Goal: Task Accomplishment & Management: Manage account settings

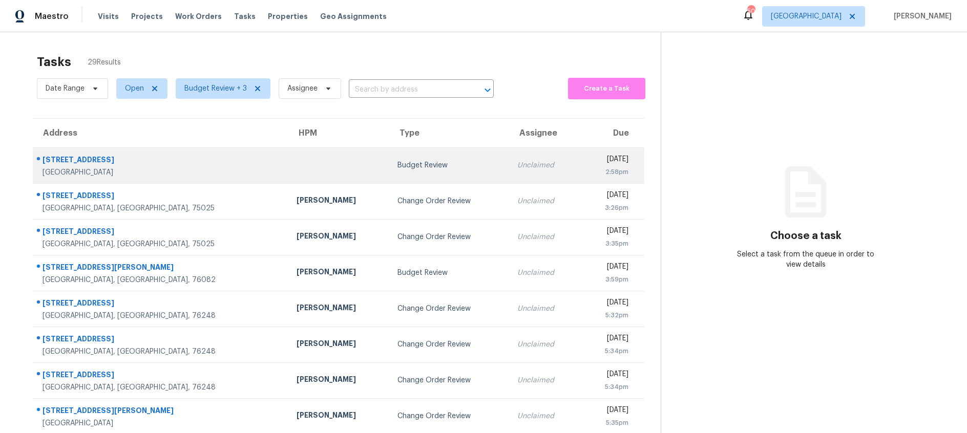
scroll to position [100, 0]
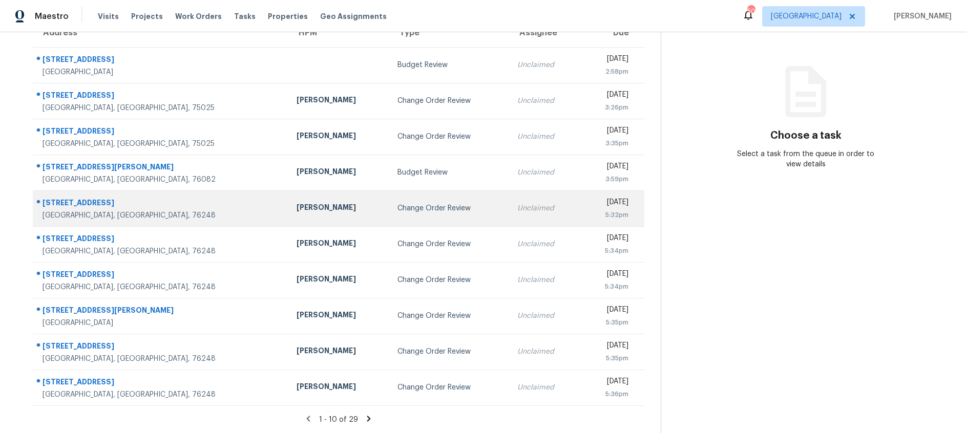
click at [397, 206] on div "Change Order Review" at bounding box center [448, 208] width 103 height 10
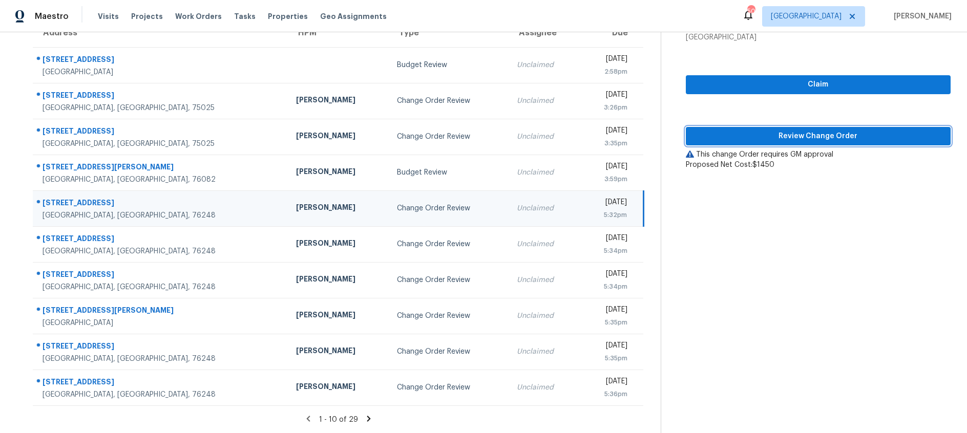
click at [745, 134] on span "Review Change Order" at bounding box center [818, 136] width 248 height 13
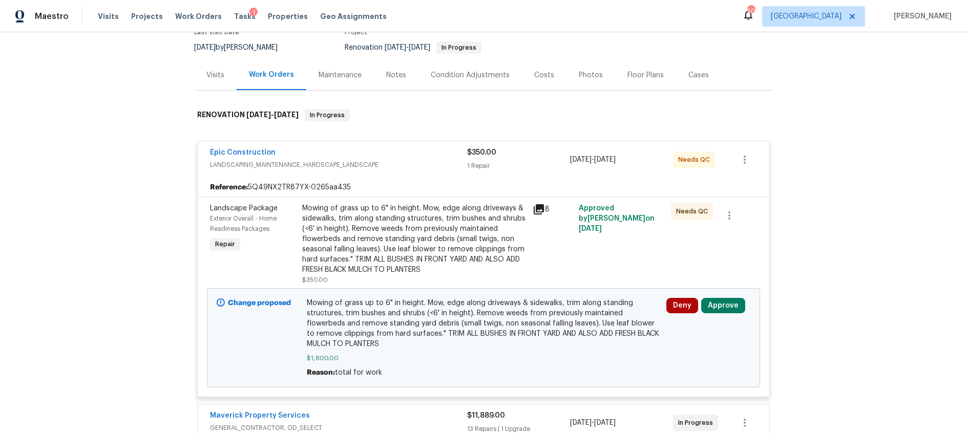
scroll to position [126, 0]
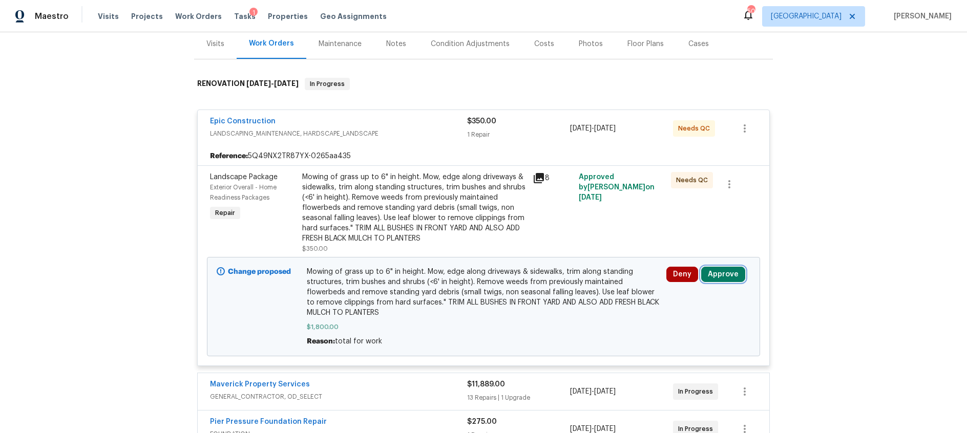
click at [727, 275] on button "Approve" at bounding box center [723, 274] width 44 height 15
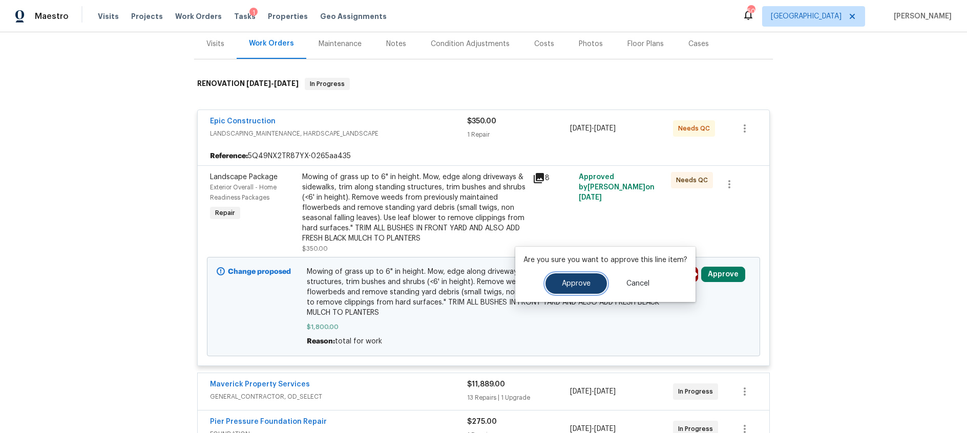
click at [574, 285] on span "Approve" at bounding box center [576, 284] width 29 height 8
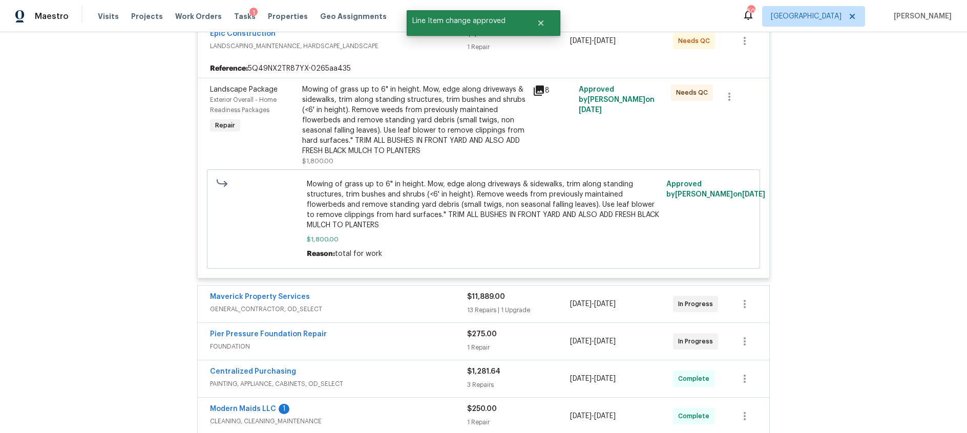
scroll to position [349, 0]
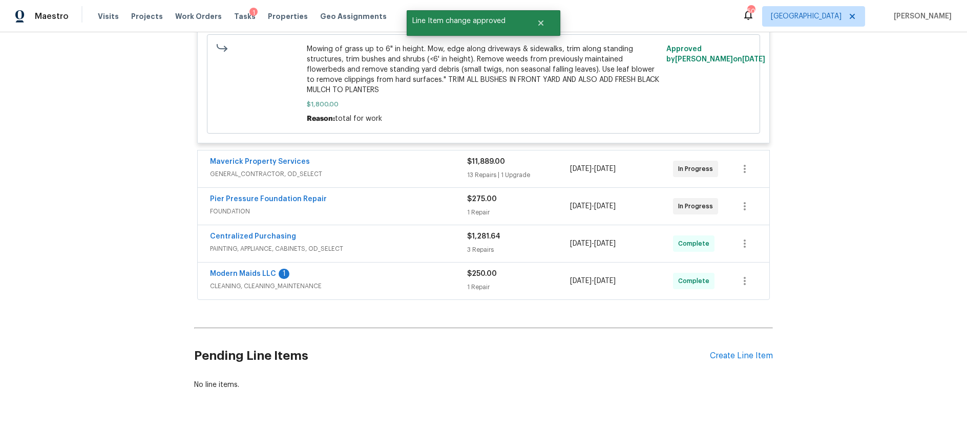
click at [366, 166] on div "Maverick Property Services" at bounding box center [338, 163] width 257 height 12
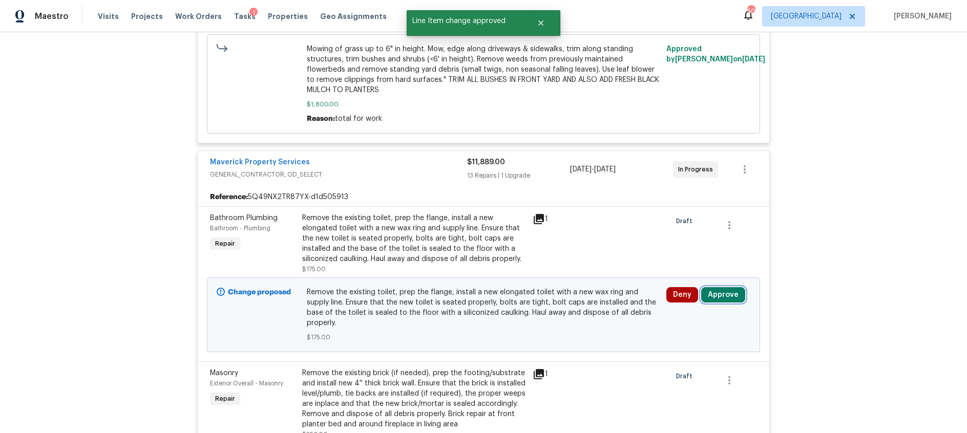
click at [737, 297] on button "Approve" at bounding box center [723, 294] width 44 height 15
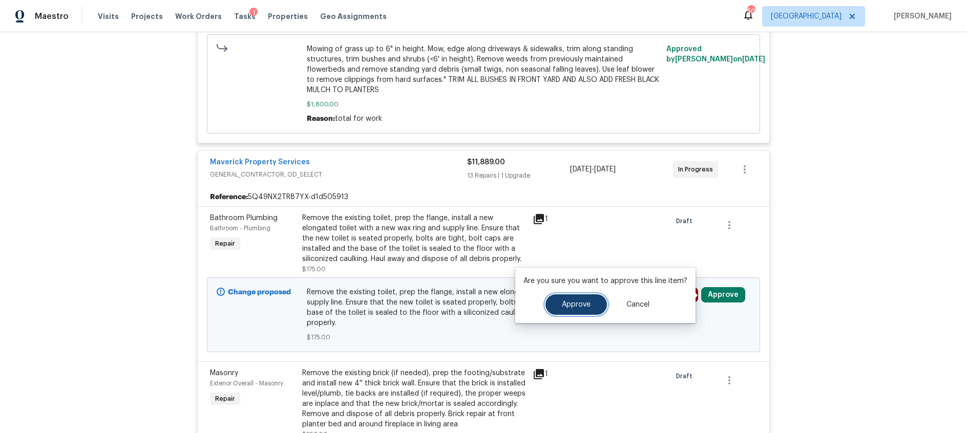
click at [581, 304] on span "Approve" at bounding box center [576, 305] width 29 height 8
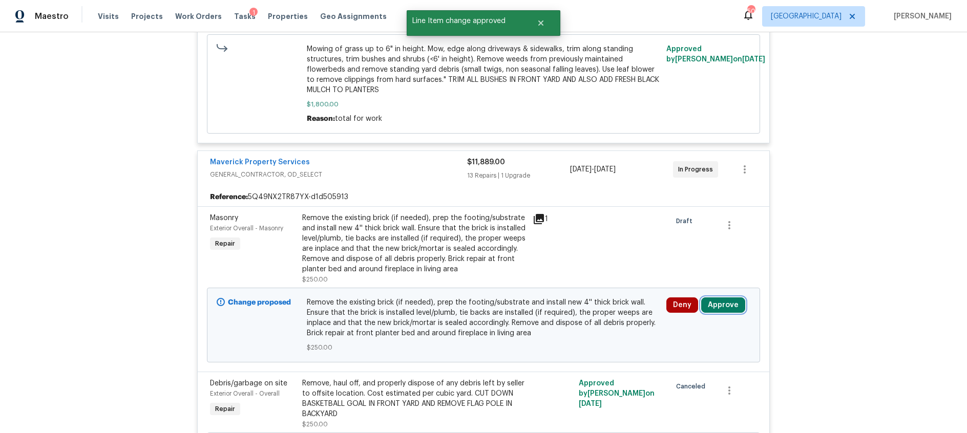
click at [716, 301] on button "Approve" at bounding box center [723, 305] width 44 height 15
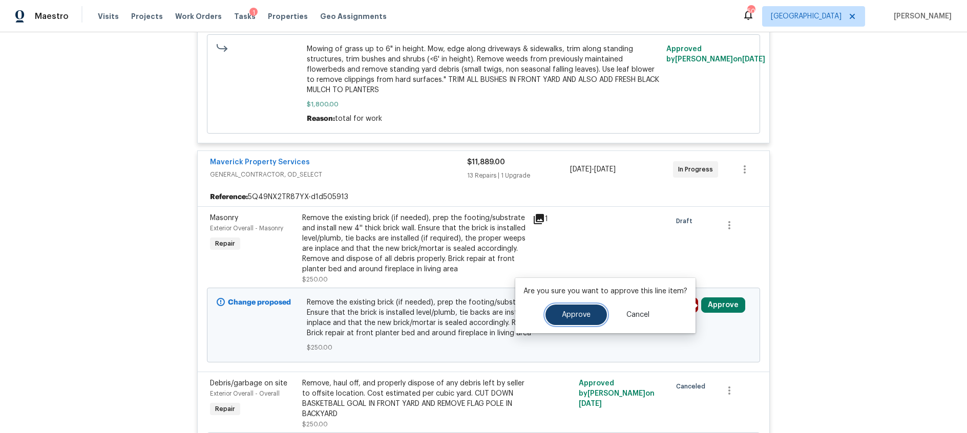
click at [571, 313] on span "Approve" at bounding box center [576, 315] width 29 height 8
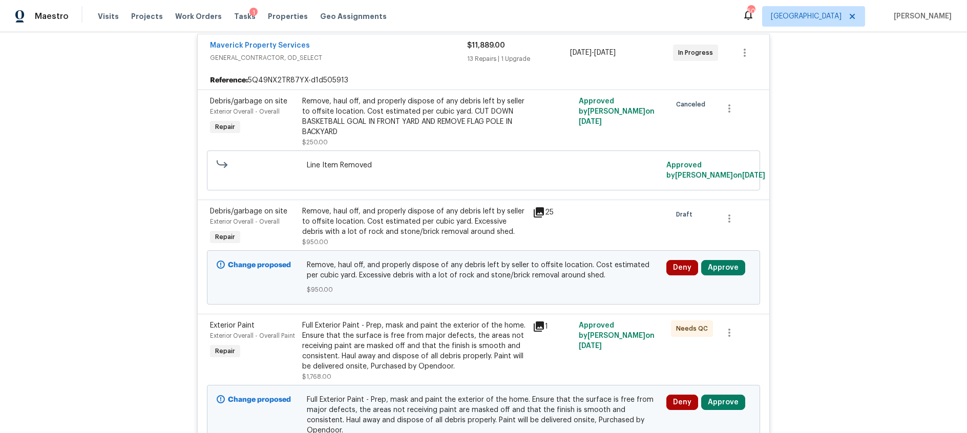
scroll to position [471, 0]
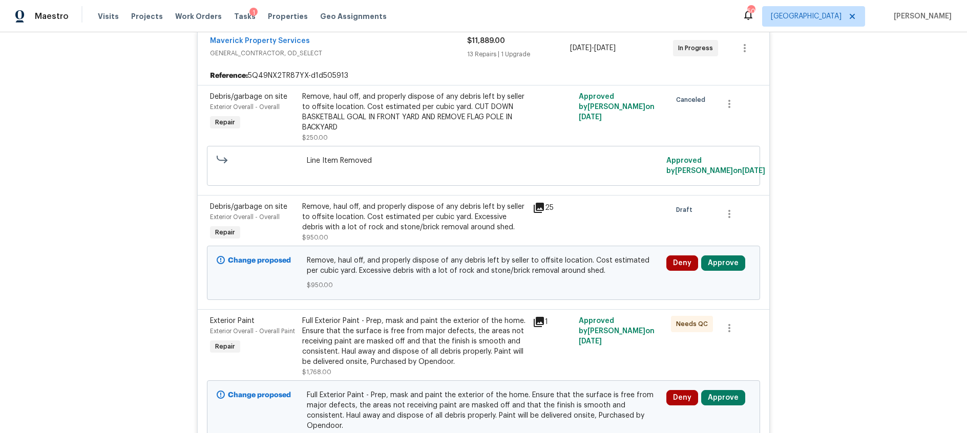
click at [541, 207] on icon at bounding box center [539, 208] width 10 height 10
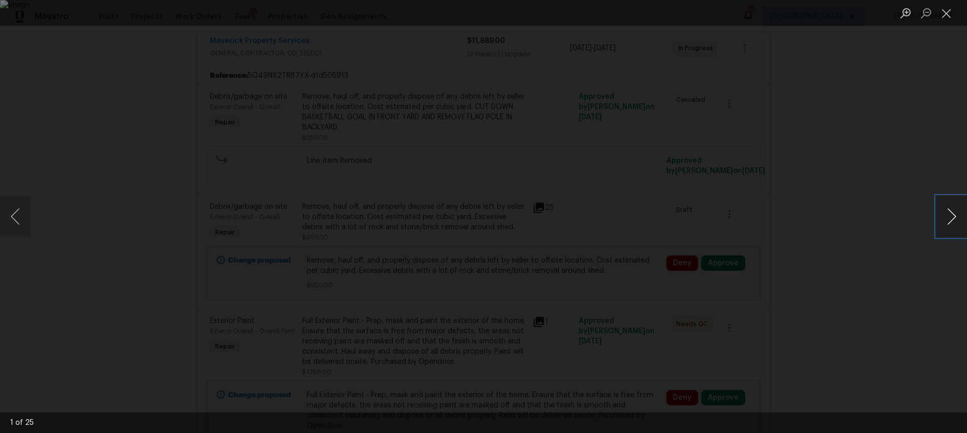
click at [950, 221] on button "Next image" at bounding box center [951, 216] width 31 height 41
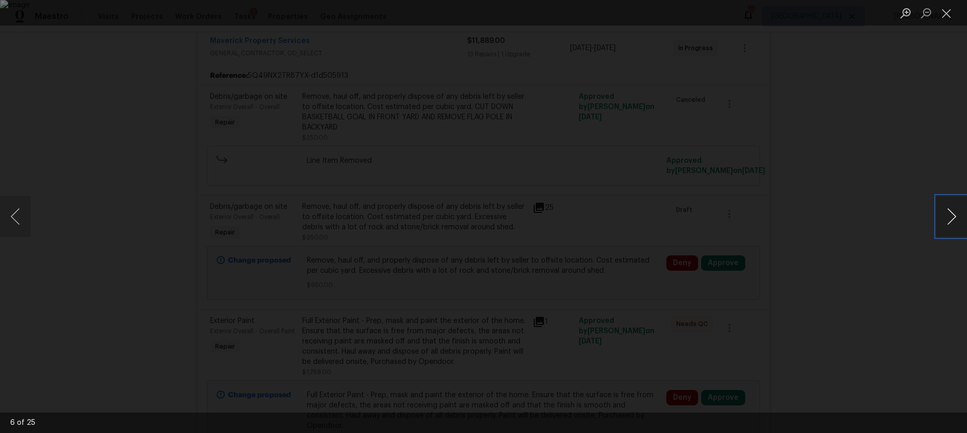
click at [950, 221] on button "Next image" at bounding box center [951, 216] width 31 height 41
click at [948, 16] on button "Close lightbox" at bounding box center [946, 13] width 20 height 18
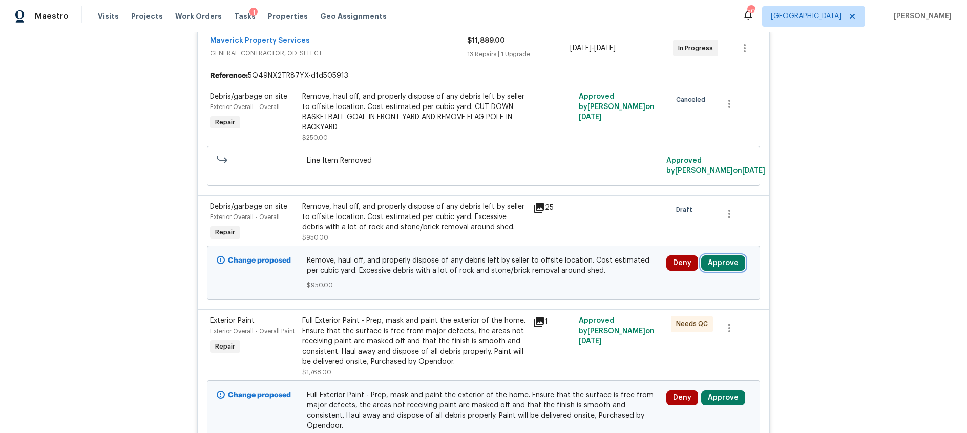
click at [739, 264] on button "Approve" at bounding box center [723, 263] width 44 height 15
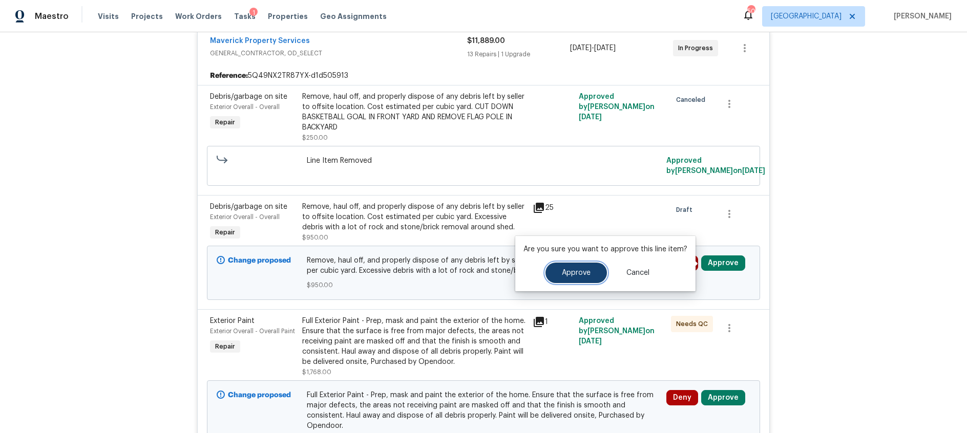
click at [581, 273] on span "Approve" at bounding box center [576, 273] width 29 height 8
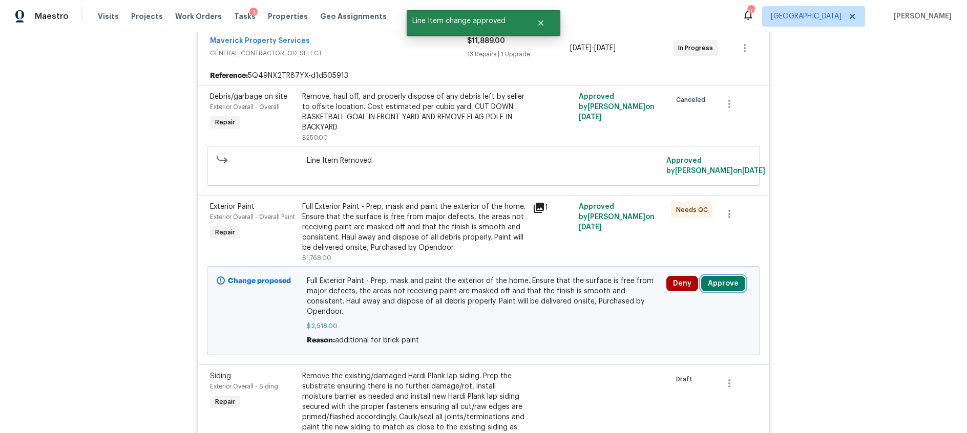
click at [720, 284] on button "Approve" at bounding box center [723, 283] width 44 height 15
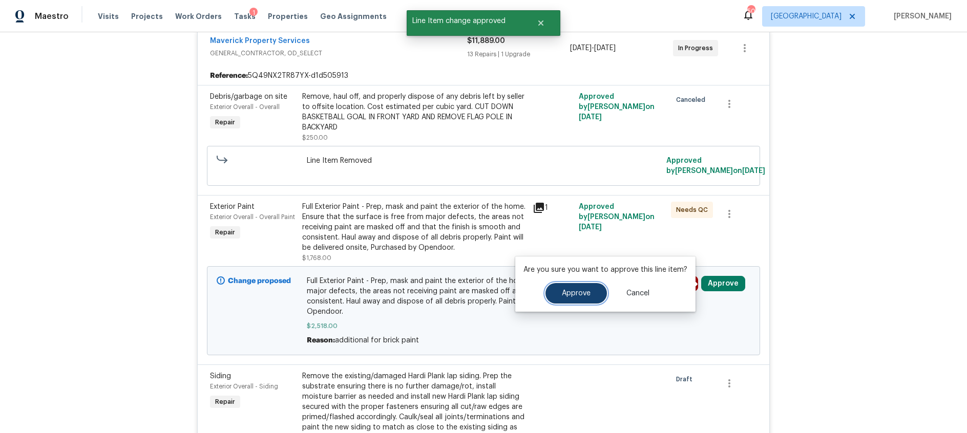
click at [585, 295] on span "Approve" at bounding box center [576, 294] width 29 height 8
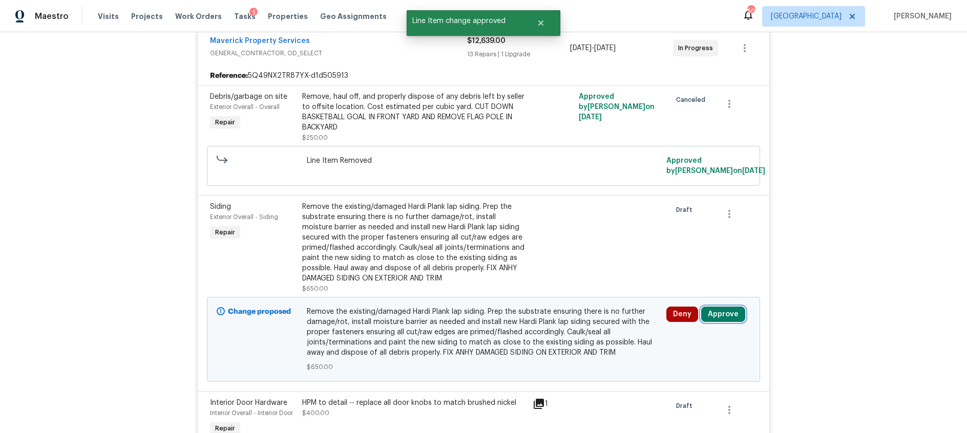
click at [723, 314] on button "Approve" at bounding box center [723, 314] width 44 height 15
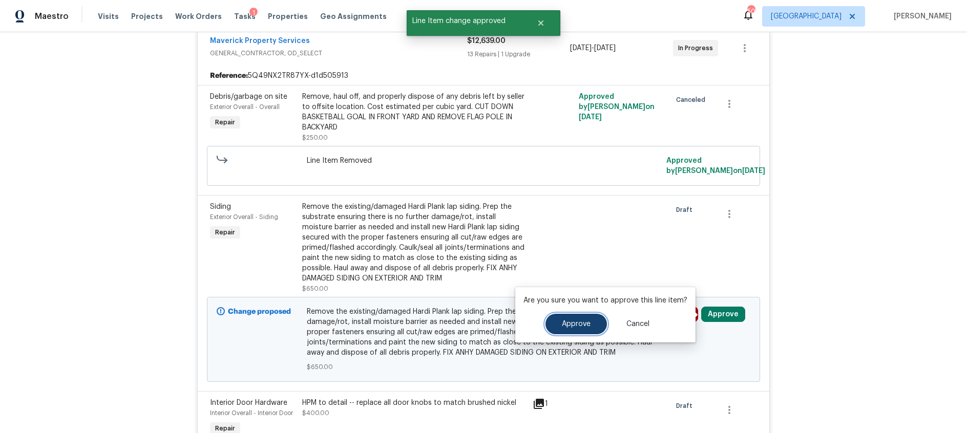
click at [576, 319] on button "Approve" at bounding box center [575, 324] width 61 height 20
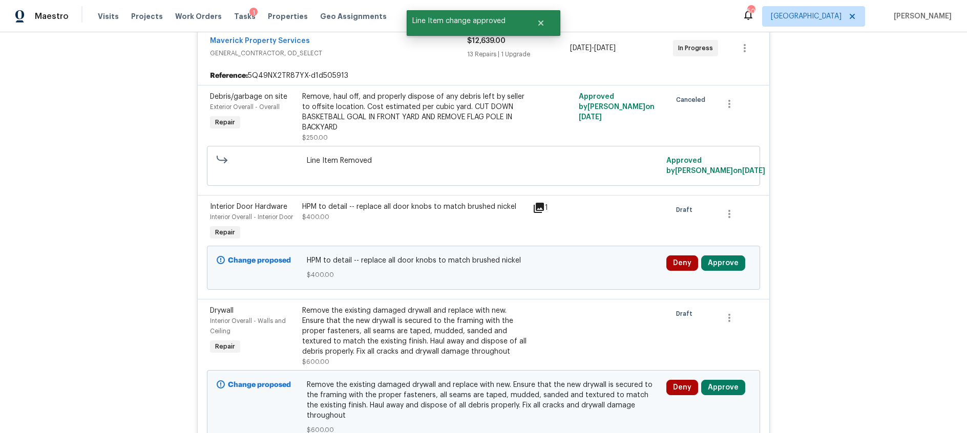
click at [537, 208] on icon at bounding box center [539, 208] width 10 height 10
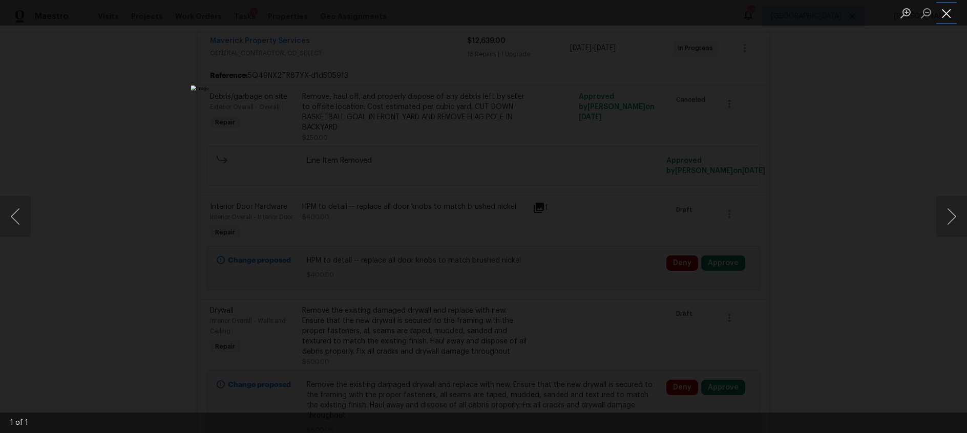
click at [945, 15] on button "Close lightbox" at bounding box center [946, 13] width 20 height 18
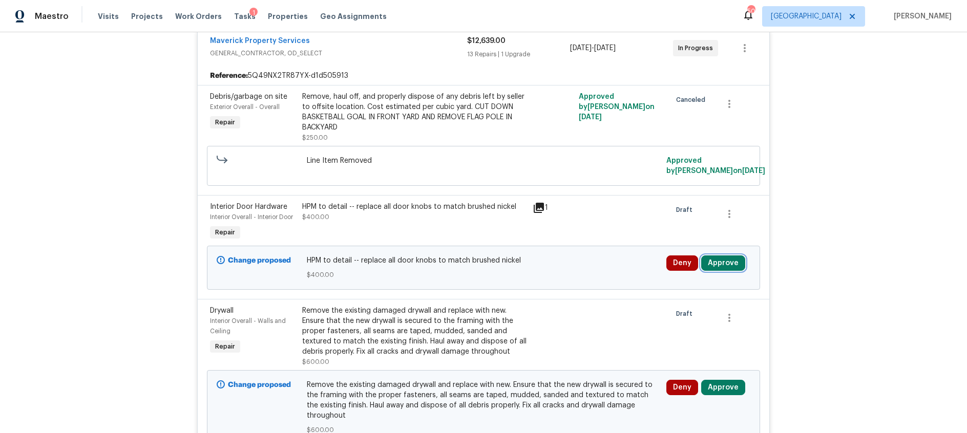
click at [722, 263] on button "Approve" at bounding box center [723, 263] width 44 height 15
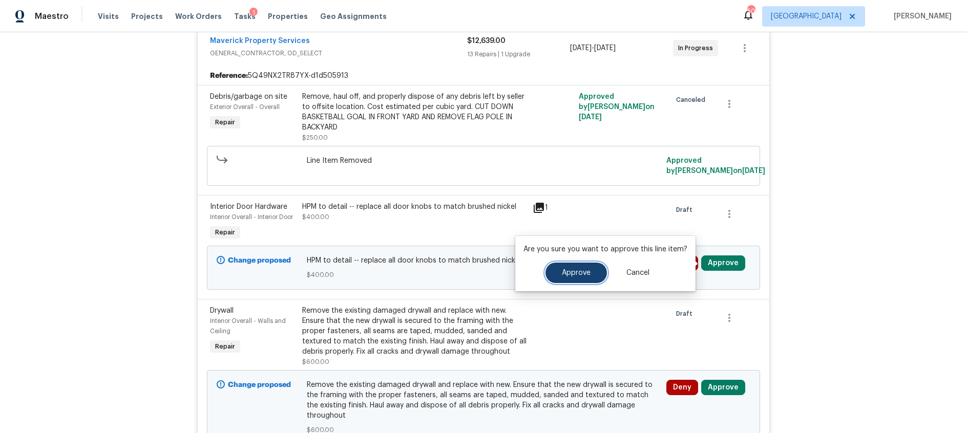
click at [579, 274] on span "Approve" at bounding box center [576, 273] width 29 height 8
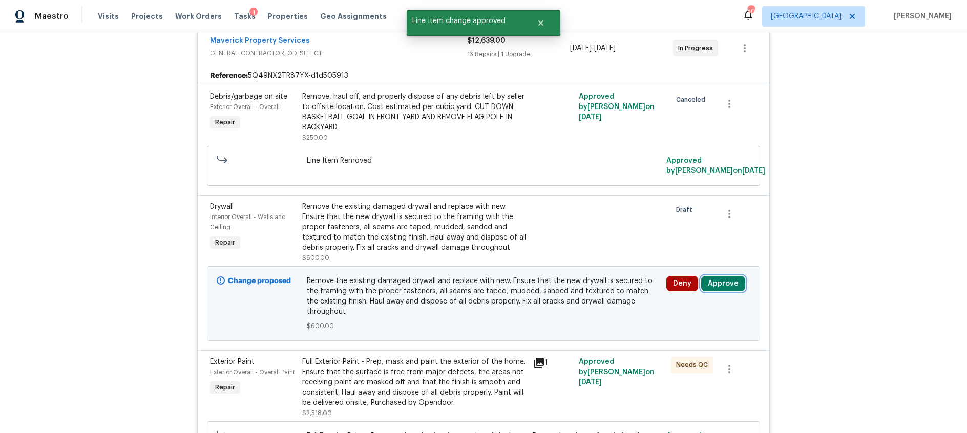
click at [717, 286] on button "Approve" at bounding box center [723, 283] width 44 height 15
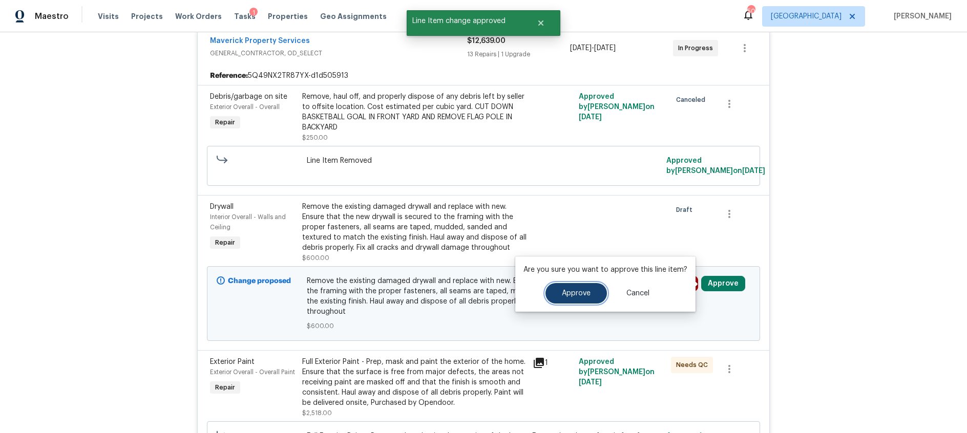
click at [565, 290] on span "Approve" at bounding box center [576, 294] width 29 height 8
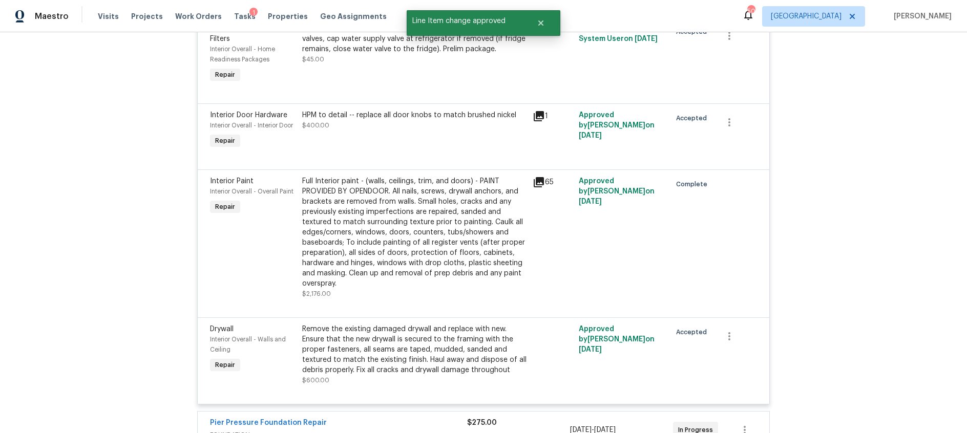
scroll to position [1772, 0]
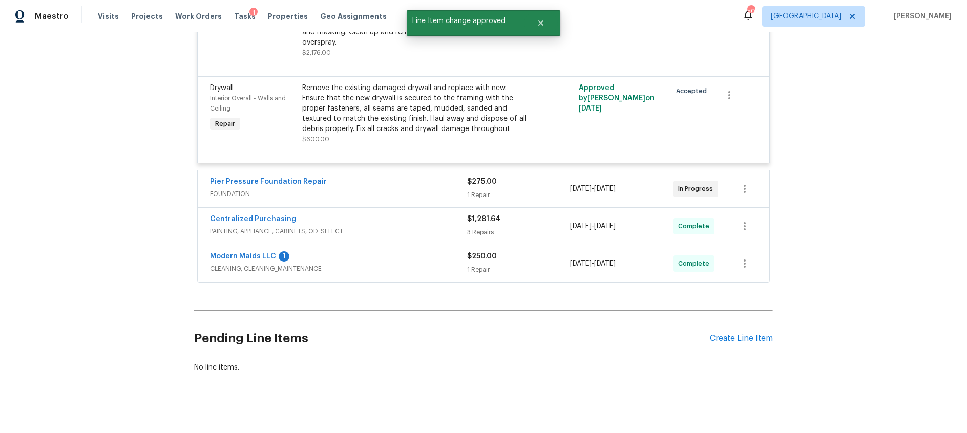
click at [418, 177] on div "Pier Pressure Foundation Repair" at bounding box center [338, 183] width 257 height 12
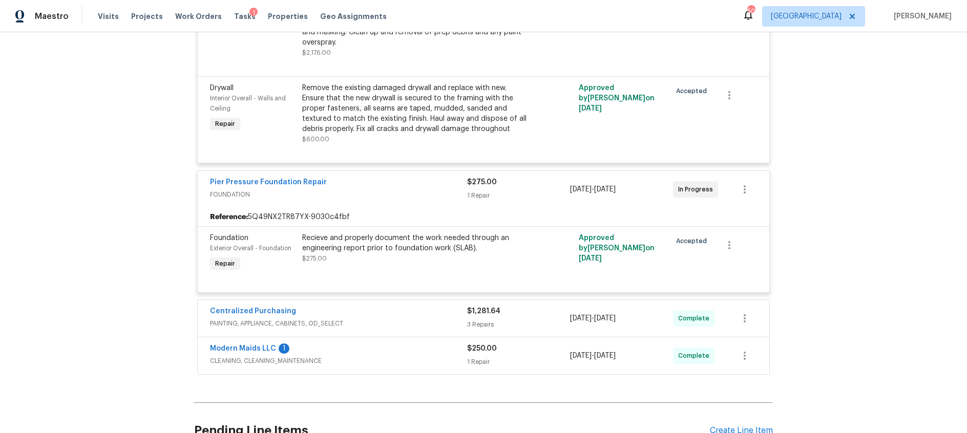
click at [410, 318] on span "PAINTING, APPLIANCE, CABINETS, OD_SELECT" at bounding box center [338, 323] width 257 height 10
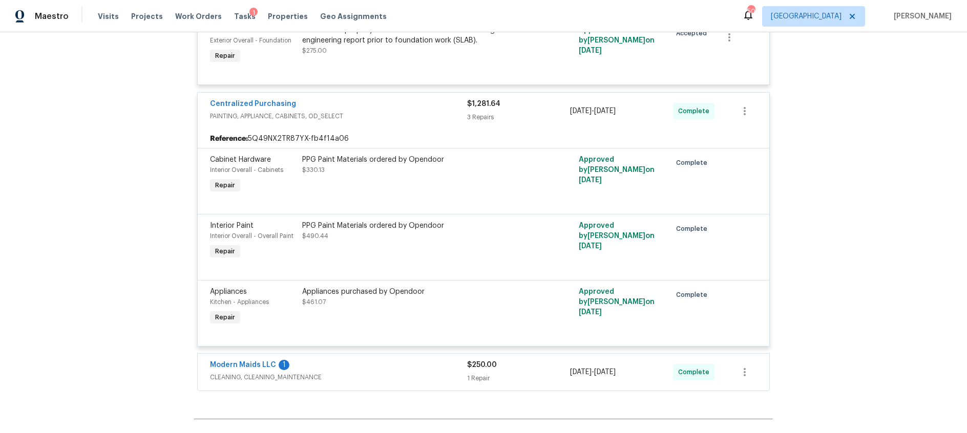
scroll to position [2089, 0]
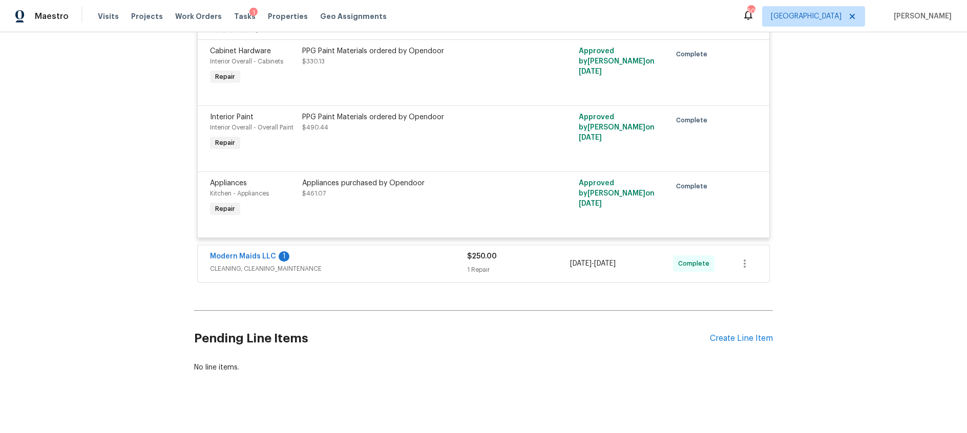
click at [407, 251] on div "Modern Maids LLC 1" at bounding box center [338, 257] width 257 height 12
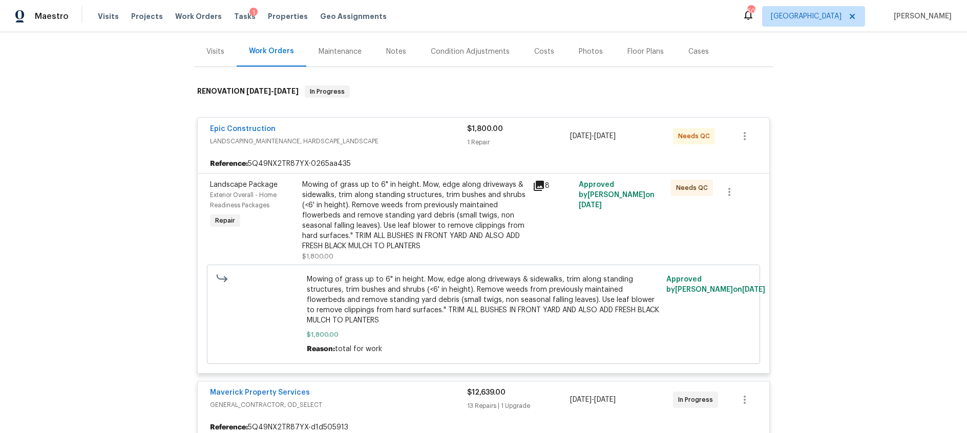
scroll to position [0, 0]
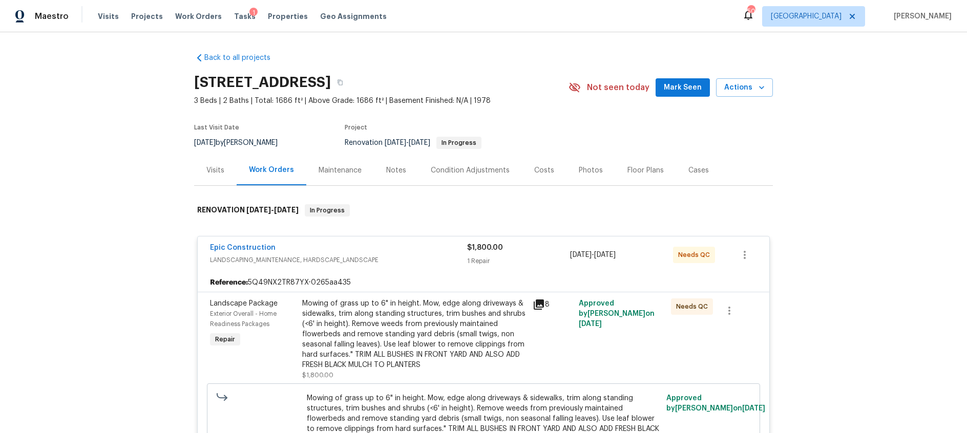
click at [539, 169] on div "Costs" at bounding box center [544, 170] width 20 height 10
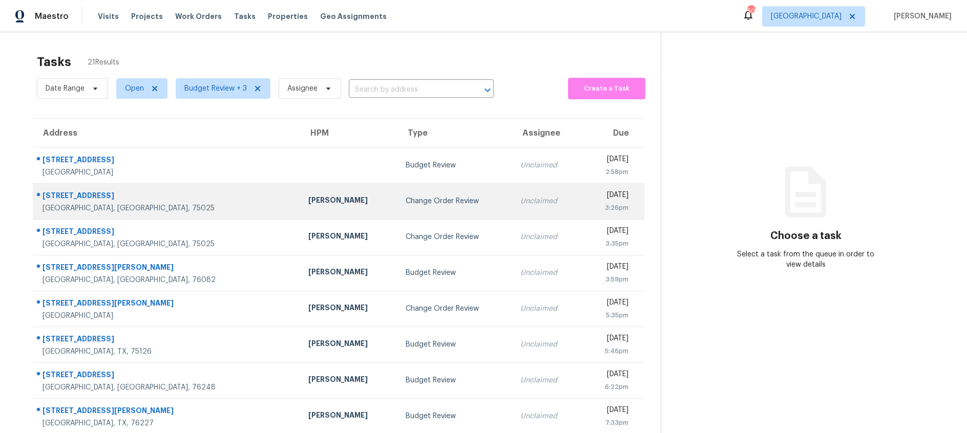
click at [406, 205] on div "Change Order Review" at bounding box center [455, 201] width 98 height 10
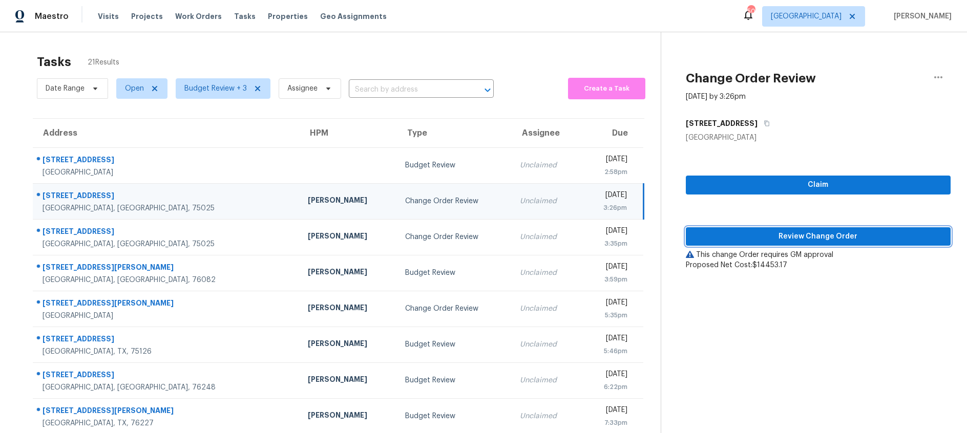
click at [752, 236] on span "Review Change Order" at bounding box center [818, 236] width 248 height 13
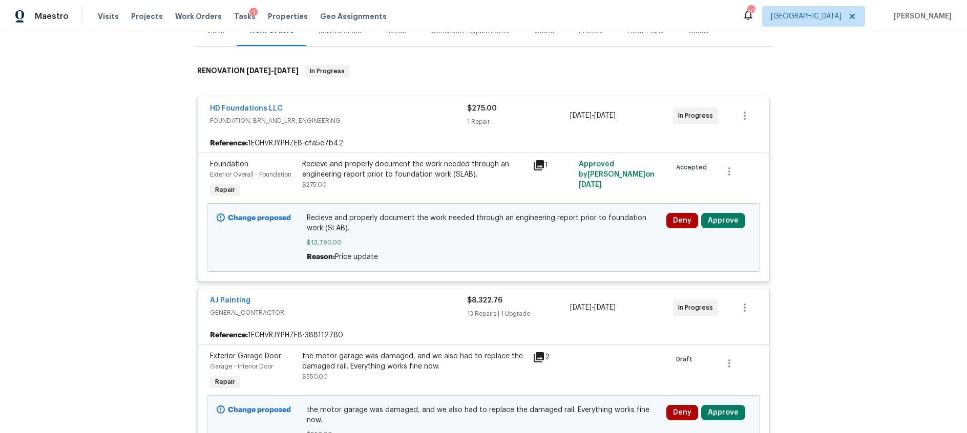
scroll to position [143, 0]
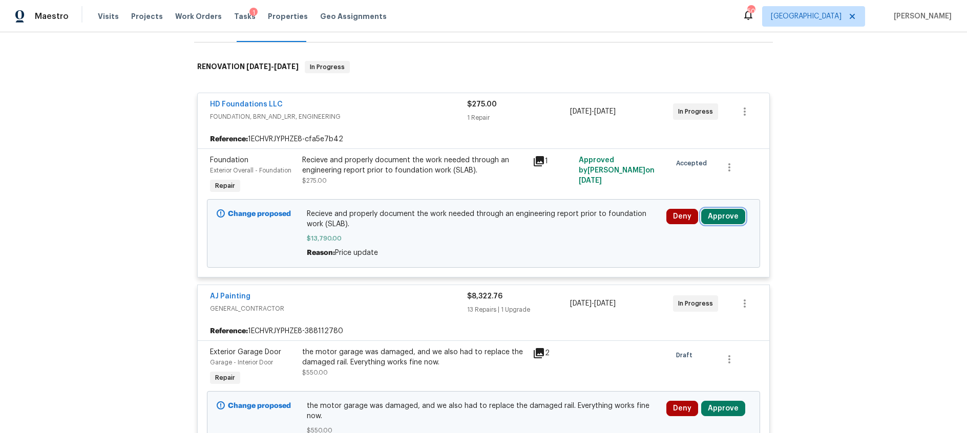
click at [722, 219] on button "Approve" at bounding box center [723, 216] width 44 height 15
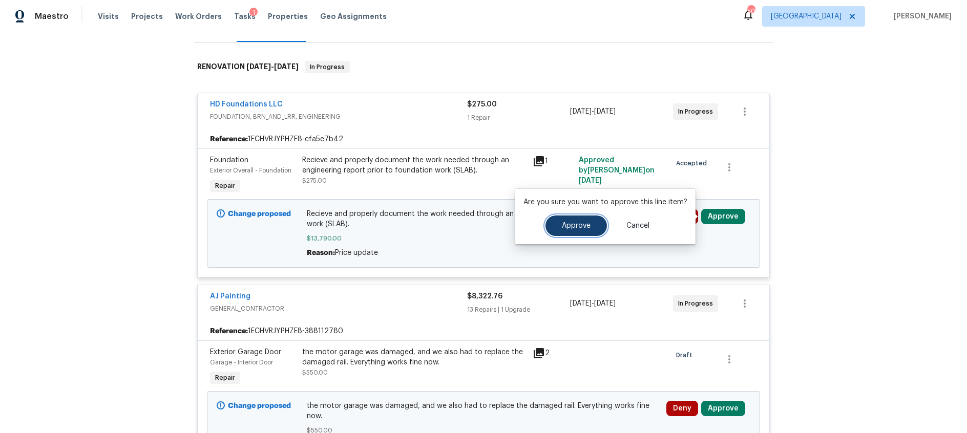
click at [568, 225] on span "Approve" at bounding box center [576, 226] width 29 height 8
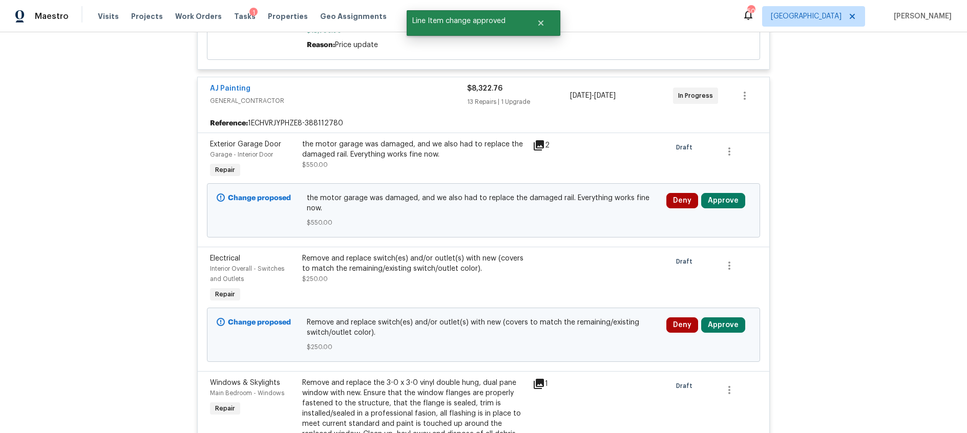
scroll to position [362, 0]
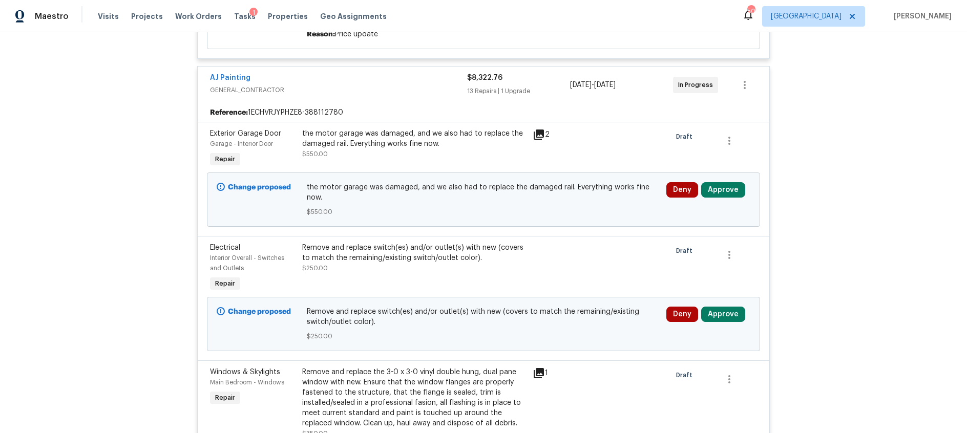
click at [541, 134] on icon at bounding box center [539, 135] width 10 height 10
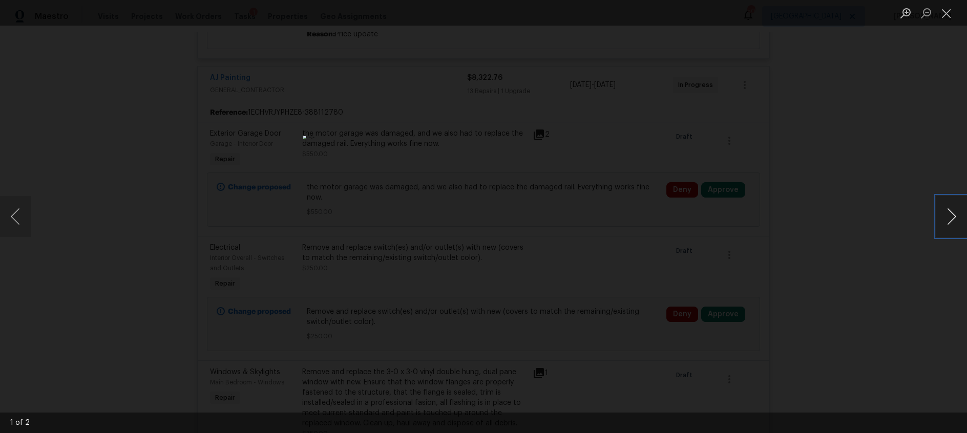
click at [953, 214] on button "Next image" at bounding box center [951, 216] width 31 height 41
click at [949, 16] on button "Close lightbox" at bounding box center [946, 13] width 20 height 18
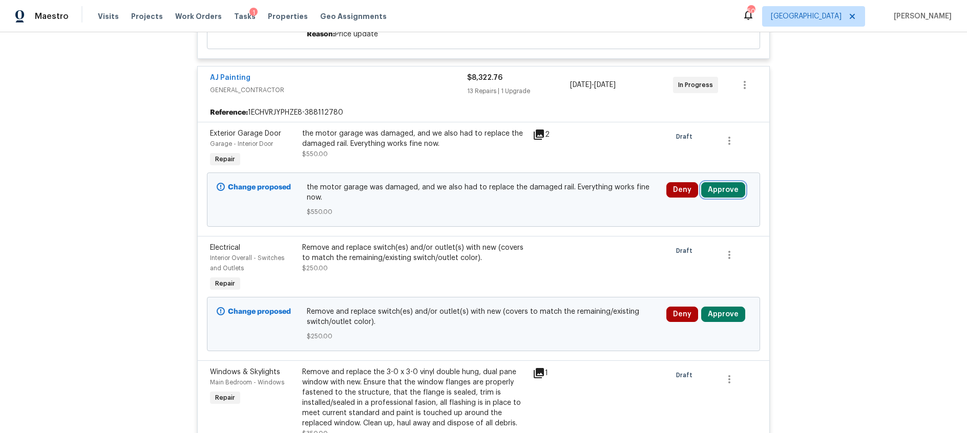
click at [724, 189] on button "Approve" at bounding box center [723, 189] width 44 height 15
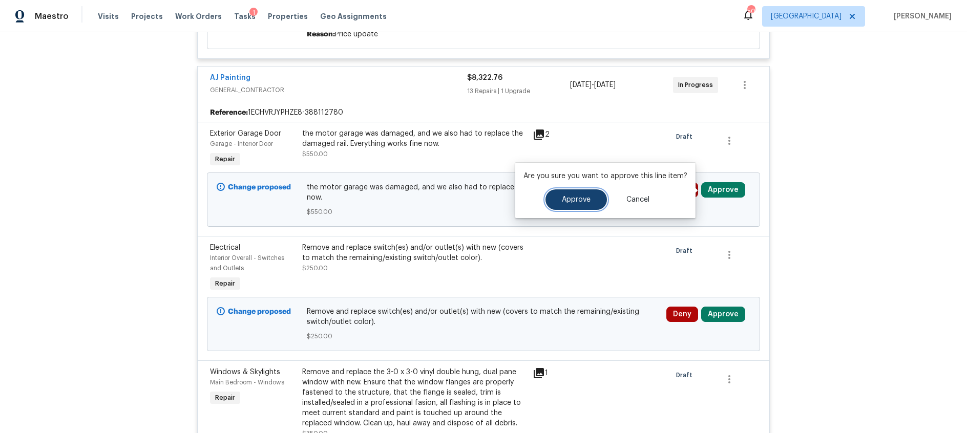
click at [578, 201] on span "Approve" at bounding box center [576, 200] width 29 height 8
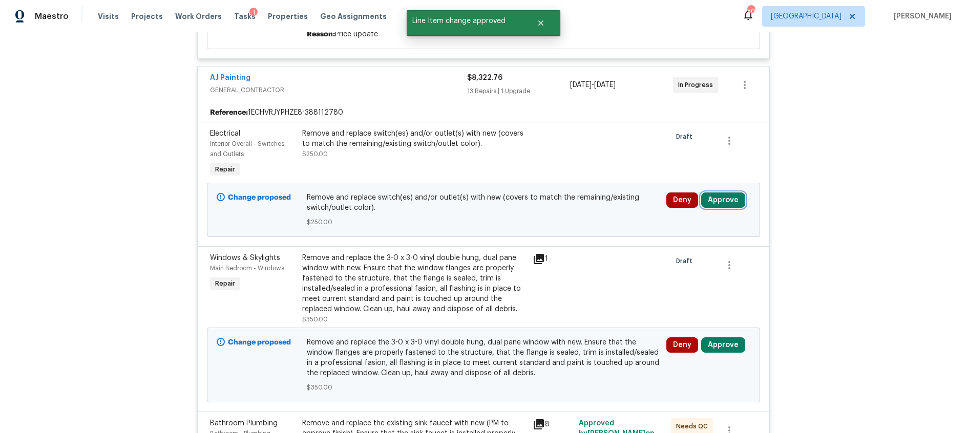
click at [720, 201] on button "Approve" at bounding box center [723, 200] width 44 height 15
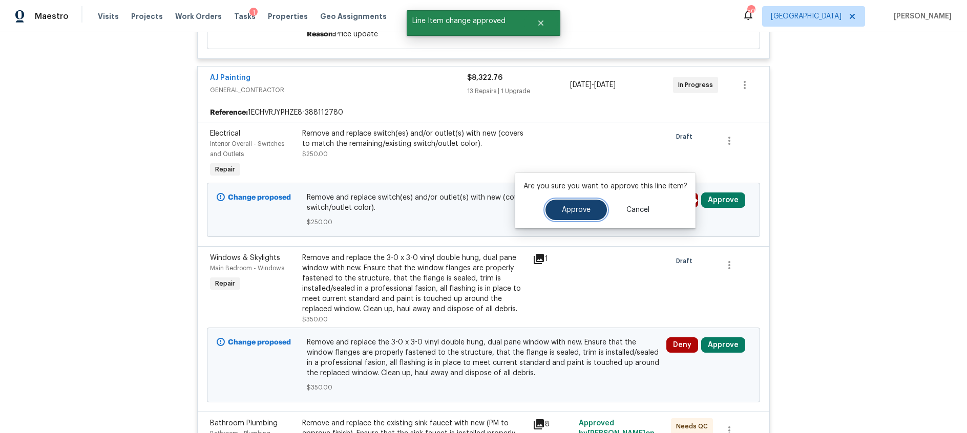
click at [588, 210] on button "Approve" at bounding box center [575, 210] width 61 height 20
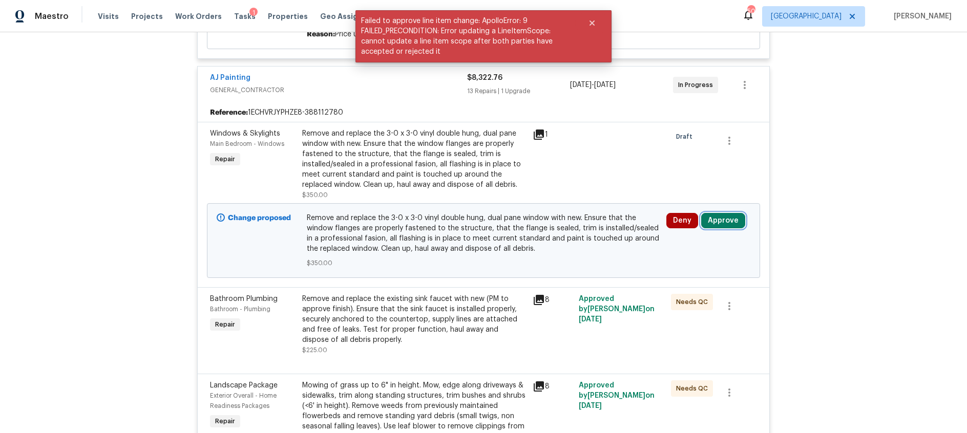
click at [733, 222] on button "Approve" at bounding box center [723, 220] width 44 height 15
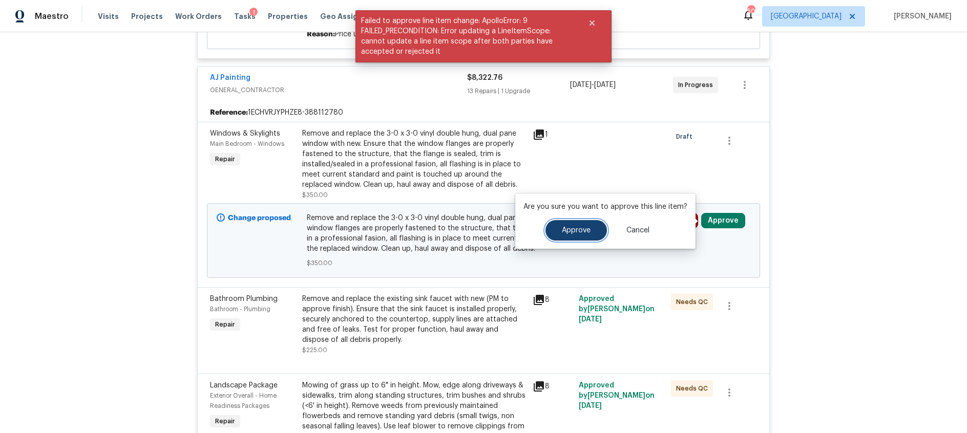
click at [594, 231] on button "Approve" at bounding box center [575, 230] width 61 height 20
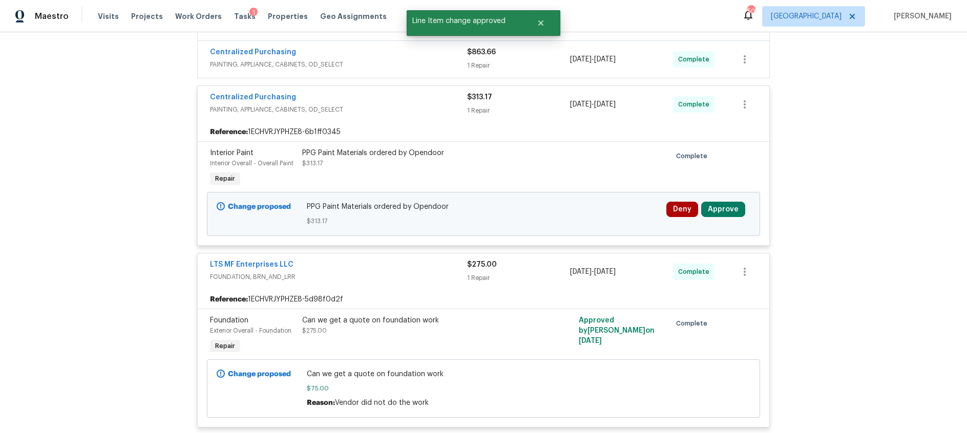
scroll to position [1713, 0]
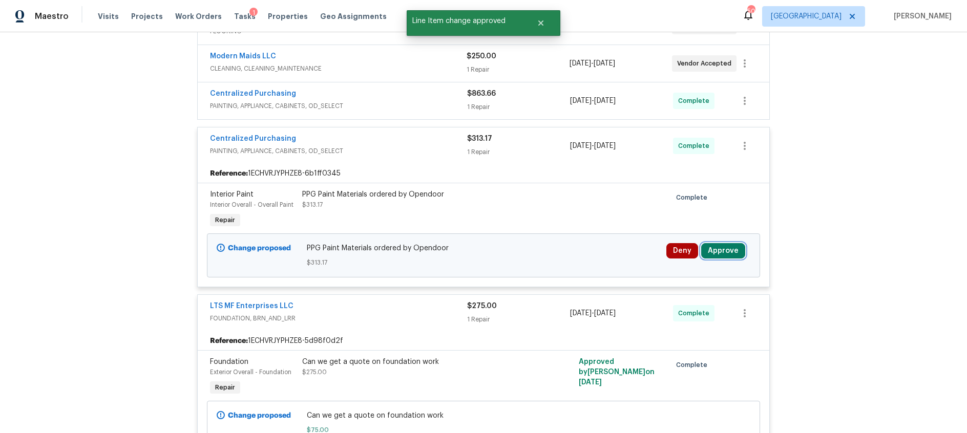
click at [723, 243] on button "Approve" at bounding box center [723, 250] width 44 height 15
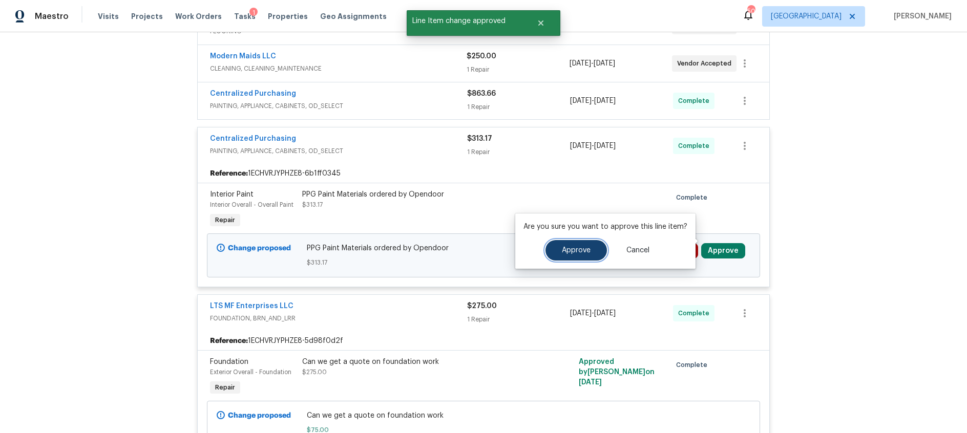
click at [588, 252] on button "Approve" at bounding box center [575, 250] width 61 height 20
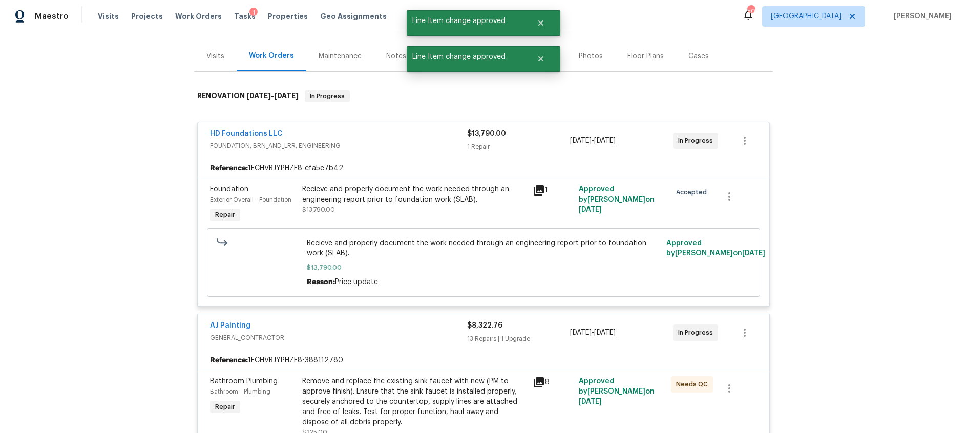
scroll to position [0, 0]
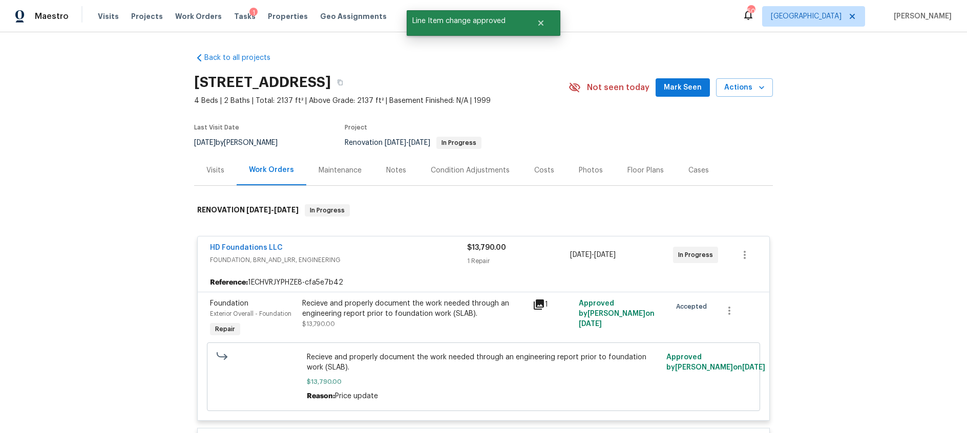
click at [537, 168] on div "Costs" at bounding box center [544, 170] width 20 height 10
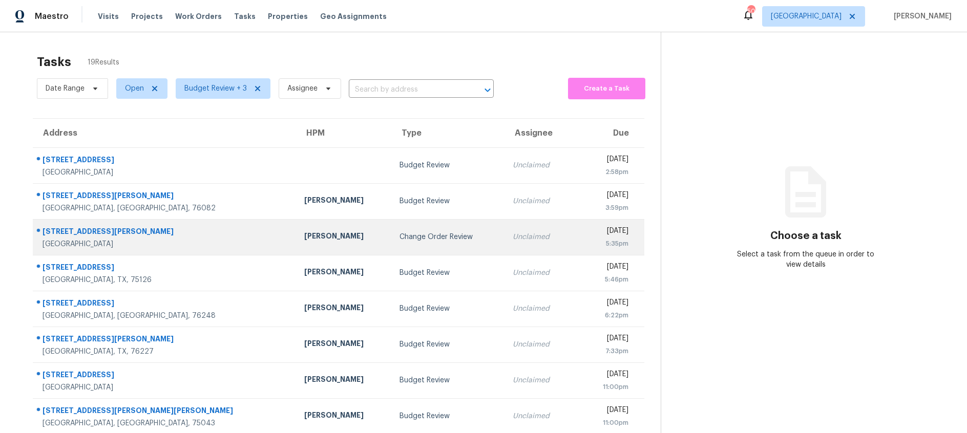
click at [422, 230] on td "Change Order Review" at bounding box center [447, 237] width 113 height 36
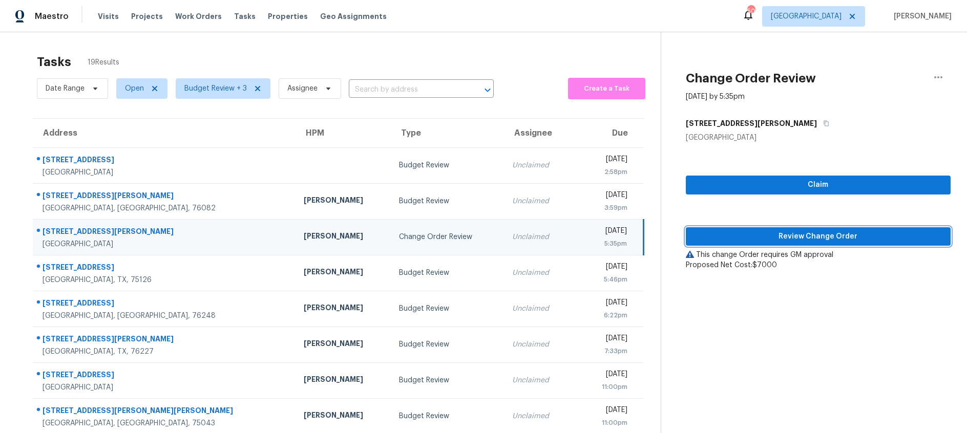
click at [777, 235] on span "Review Change Order" at bounding box center [818, 236] width 248 height 13
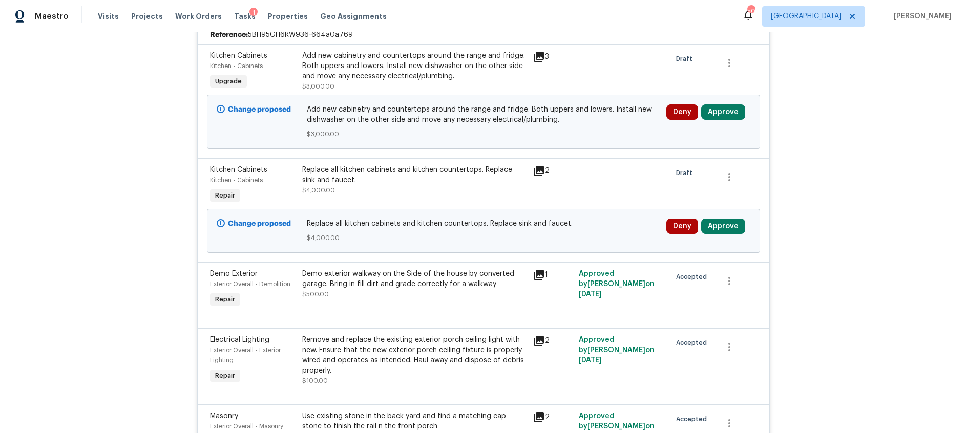
scroll to position [283, 0]
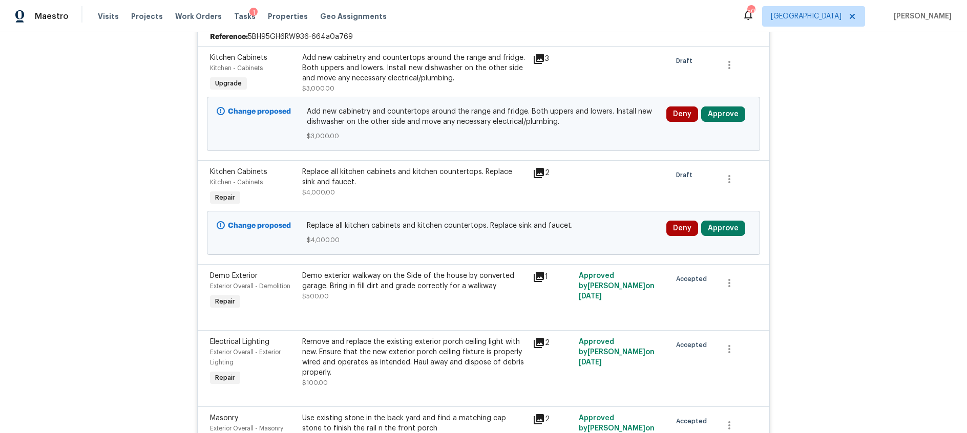
click at [541, 174] on icon at bounding box center [539, 173] width 12 height 12
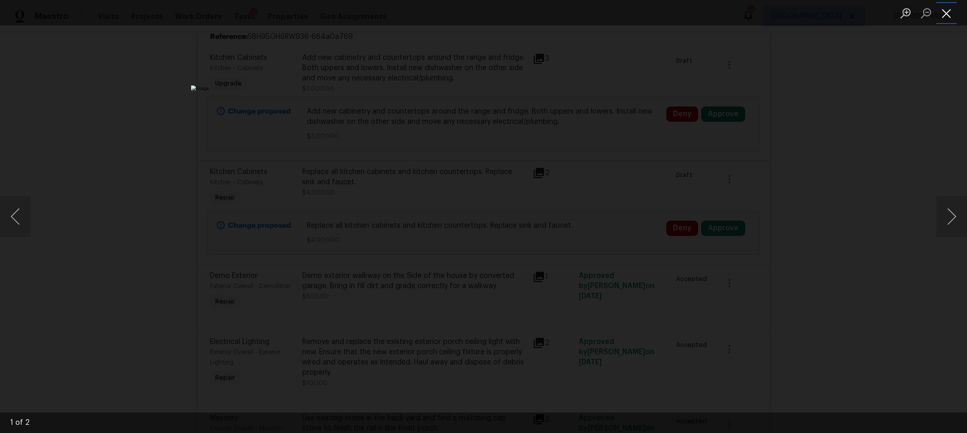
click at [941, 15] on button "Close lightbox" at bounding box center [946, 13] width 20 height 18
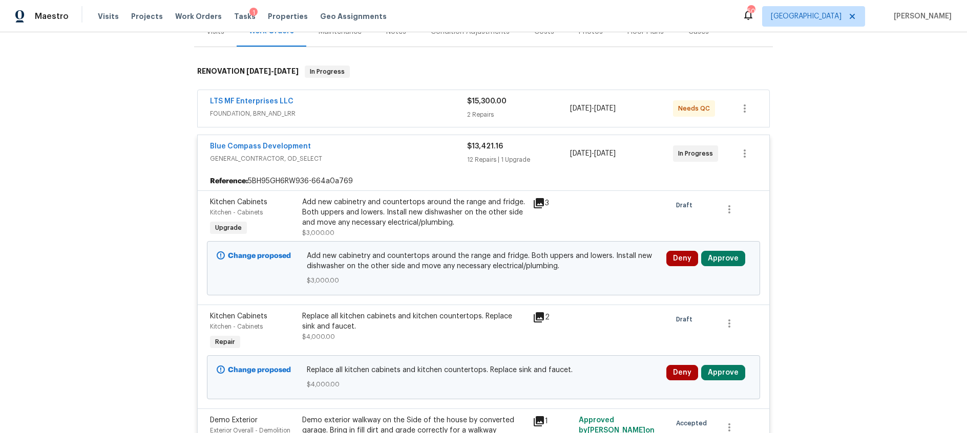
scroll to position [139, 0]
click at [541, 201] on icon at bounding box center [539, 203] width 10 height 10
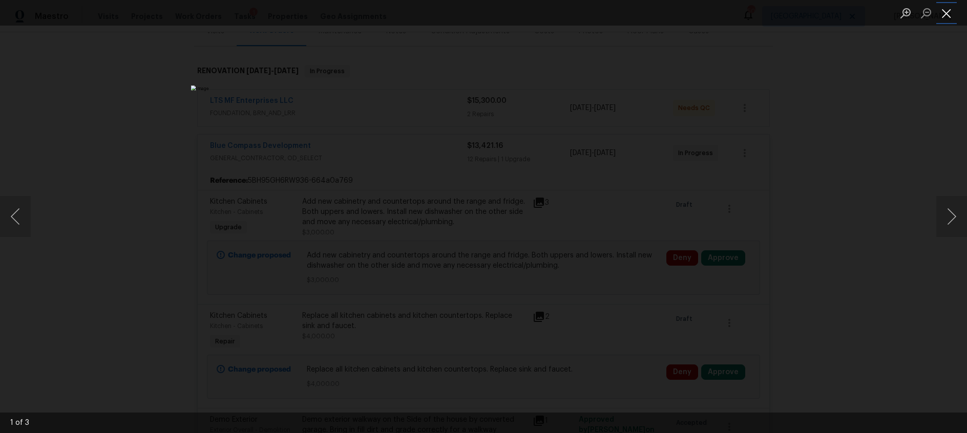
click at [949, 16] on button "Close lightbox" at bounding box center [946, 13] width 20 height 18
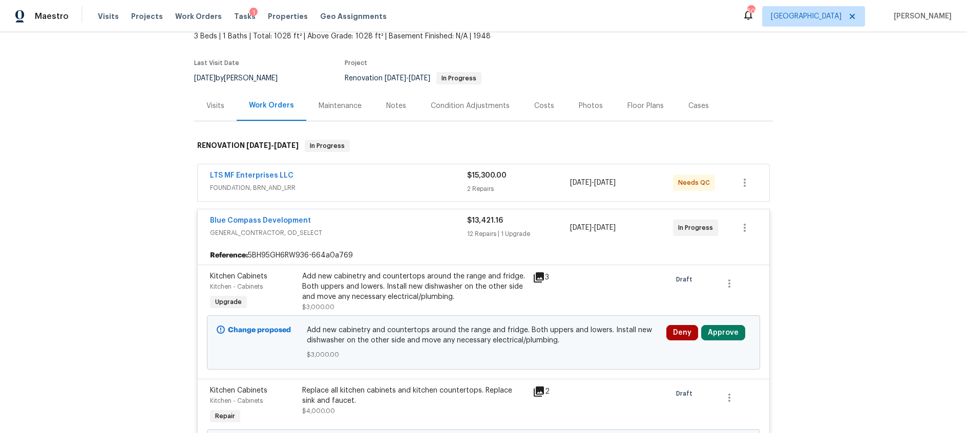
scroll to position [36, 0]
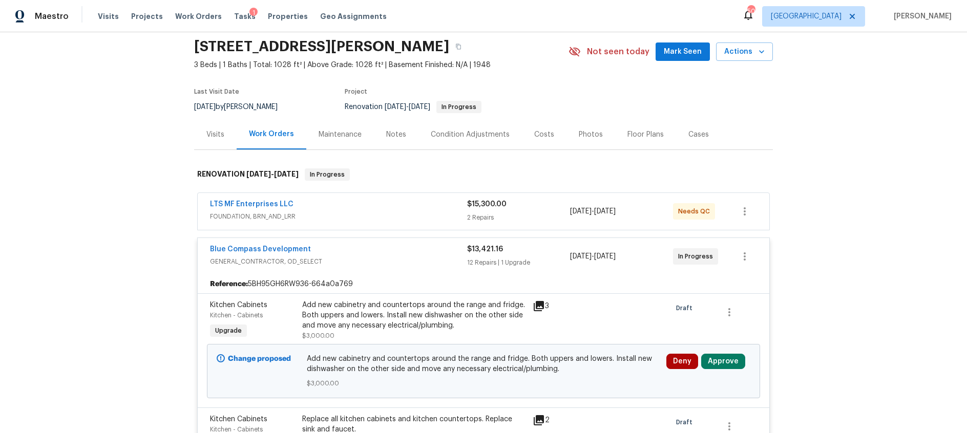
click at [394, 134] on div "Notes" at bounding box center [396, 135] width 20 height 10
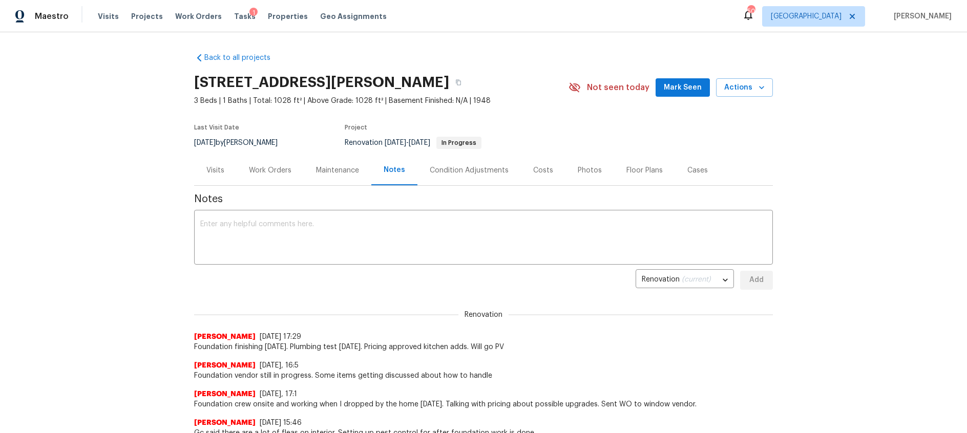
click at [533, 165] on div "Costs" at bounding box center [543, 170] width 20 height 10
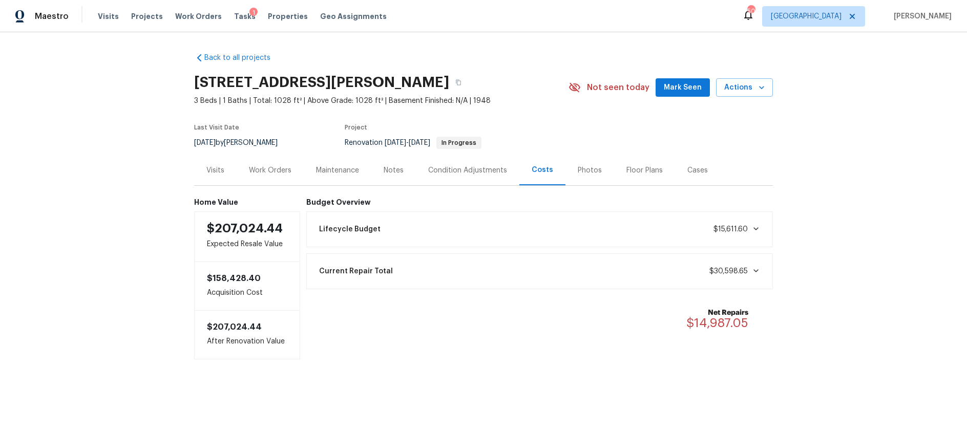
click at [265, 170] on div "Work Orders" at bounding box center [270, 170] width 43 height 10
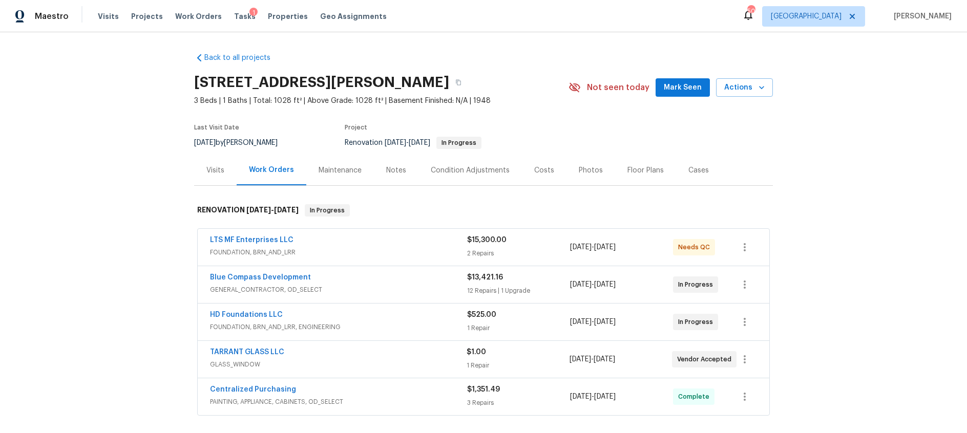
click at [393, 281] on div "Blue Compass Development" at bounding box center [338, 278] width 257 height 12
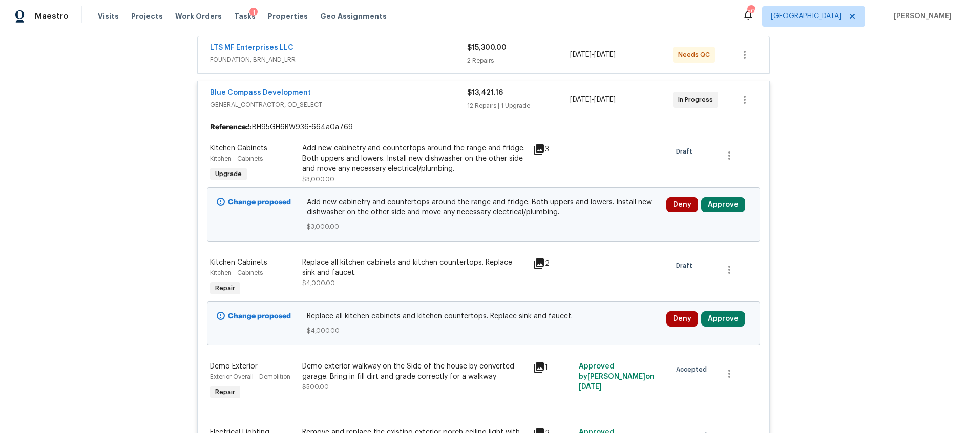
scroll to position [194, 0]
click at [536, 259] on icon at bounding box center [539, 263] width 10 height 10
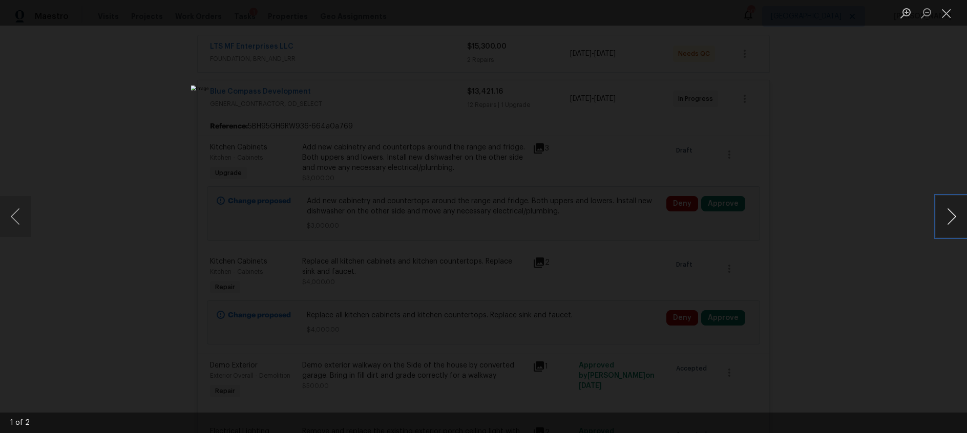
click at [952, 206] on button "Next image" at bounding box center [951, 216] width 31 height 41
click at [948, 17] on button "Close lightbox" at bounding box center [946, 13] width 20 height 18
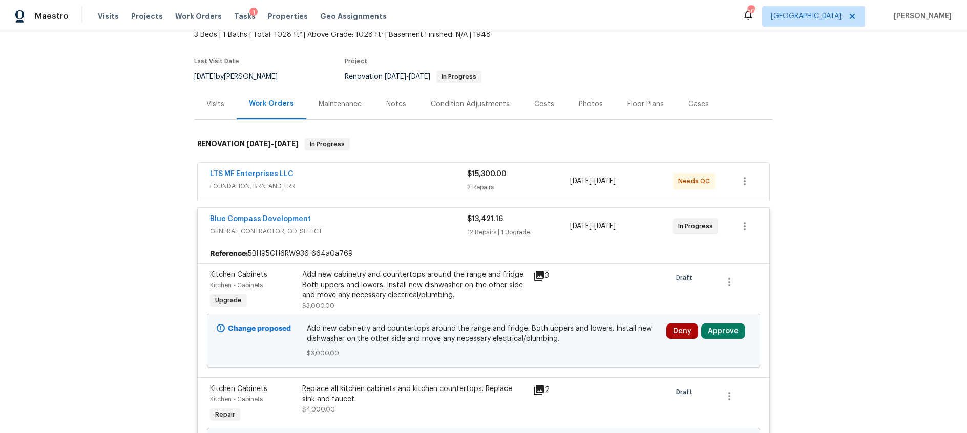
scroll to position [0, 0]
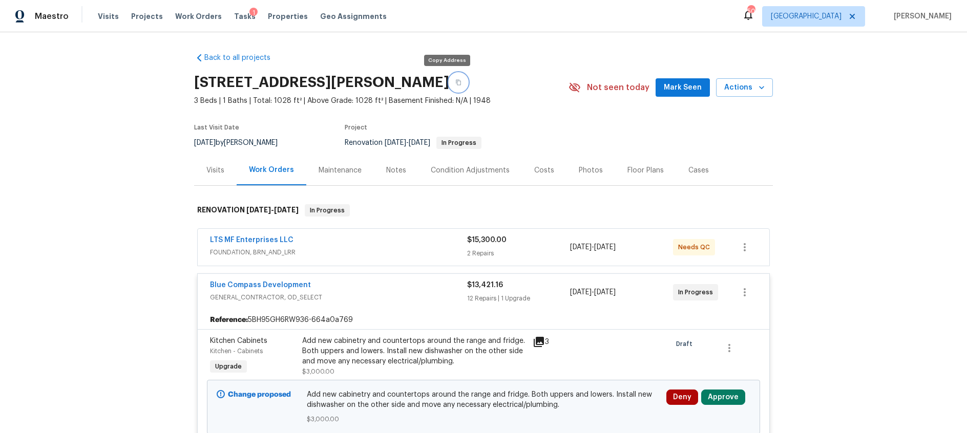
click at [455, 83] on icon "button" at bounding box center [458, 82] width 6 height 6
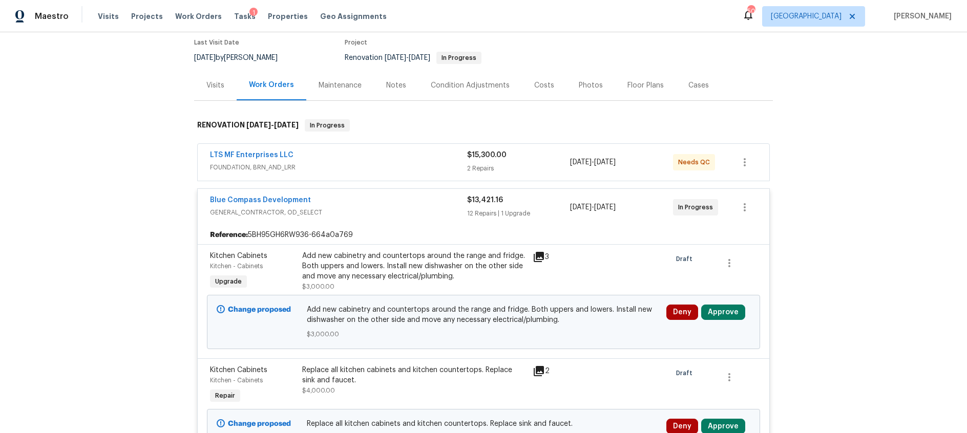
scroll to position [110, 0]
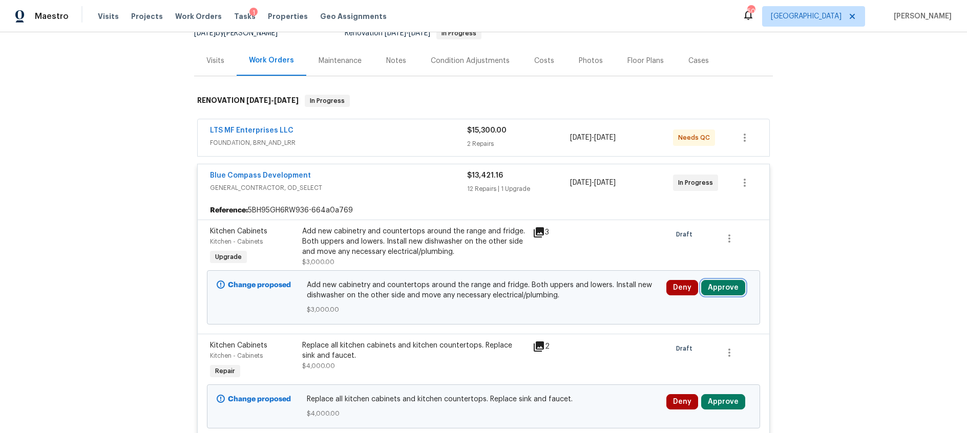
click at [717, 291] on button "Approve" at bounding box center [723, 287] width 44 height 15
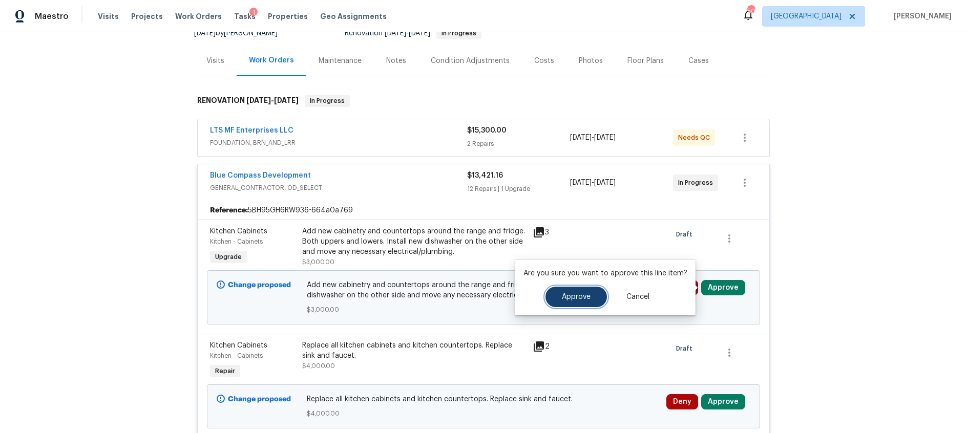
click at [558, 298] on button "Approve" at bounding box center [575, 297] width 61 height 20
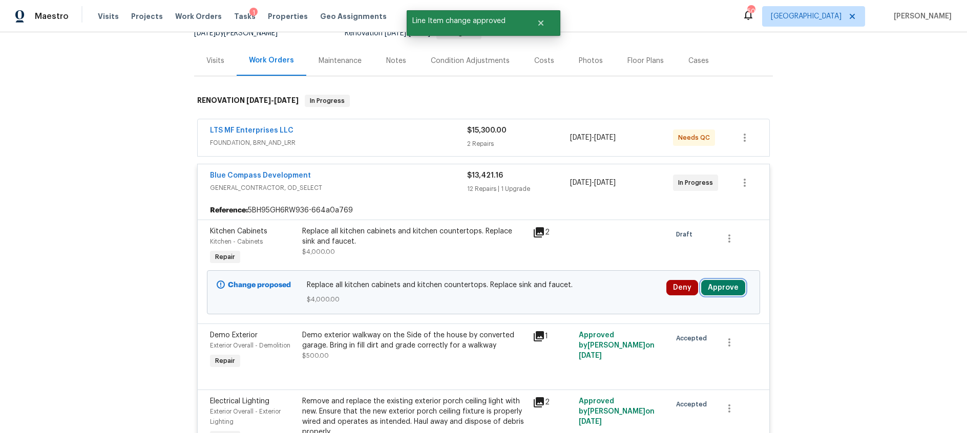
click at [727, 285] on button "Approve" at bounding box center [723, 287] width 44 height 15
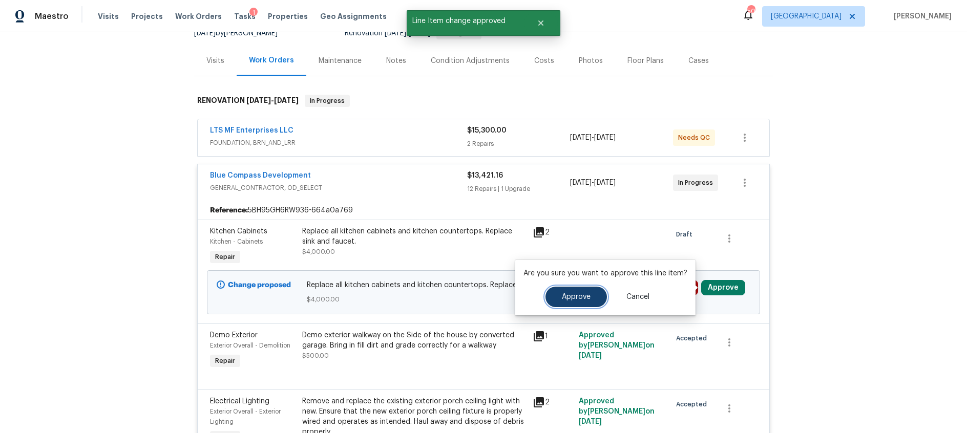
click at [587, 299] on span "Approve" at bounding box center [576, 297] width 29 height 8
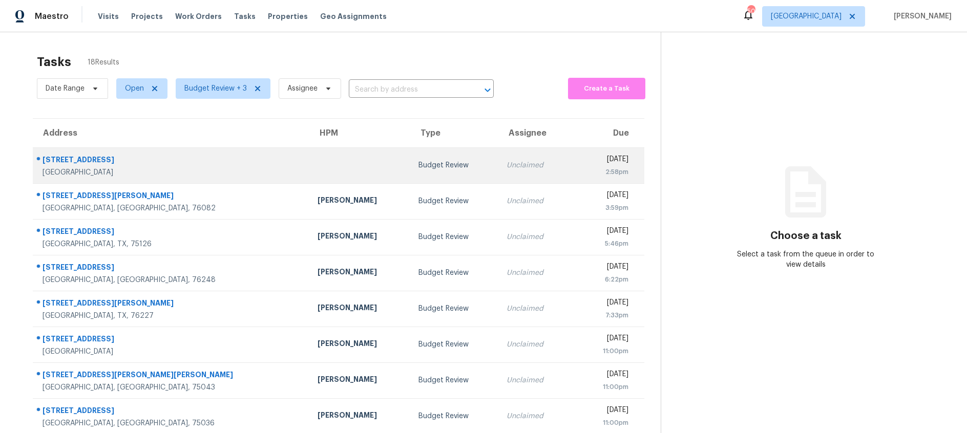
click at [410, 159] on td "Budget Review" at bounding box center [454, 165] width 89 height 36
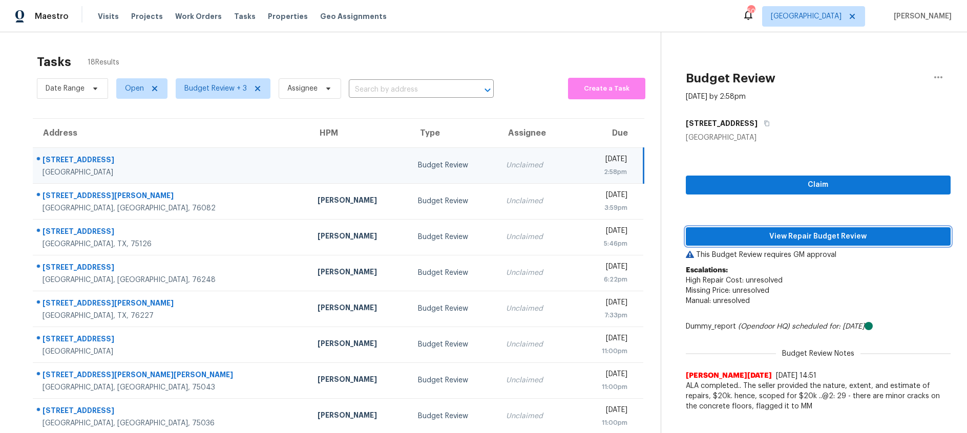
click at [786, 235] on span "View Repair Budget Review" at bounding box center [818, 236] width 248 height 13
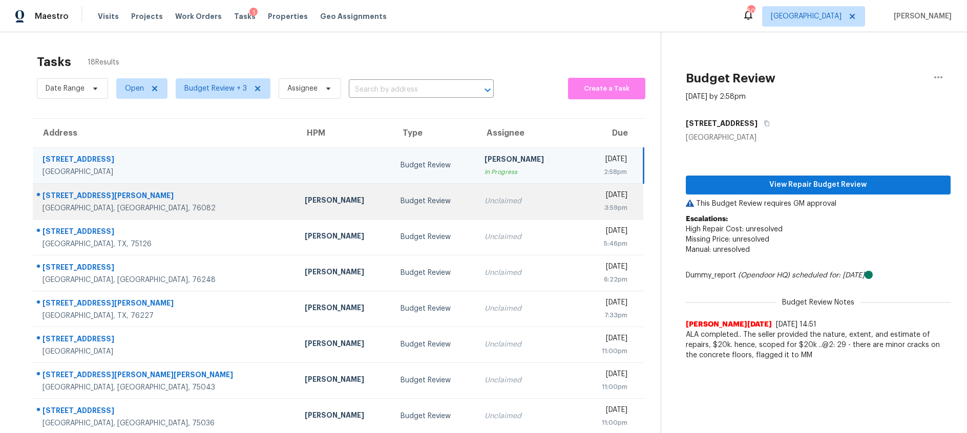
click at [331, 210] on td "[PERSON_NAME]" at bounding box center [344, 201] width 96 height 36
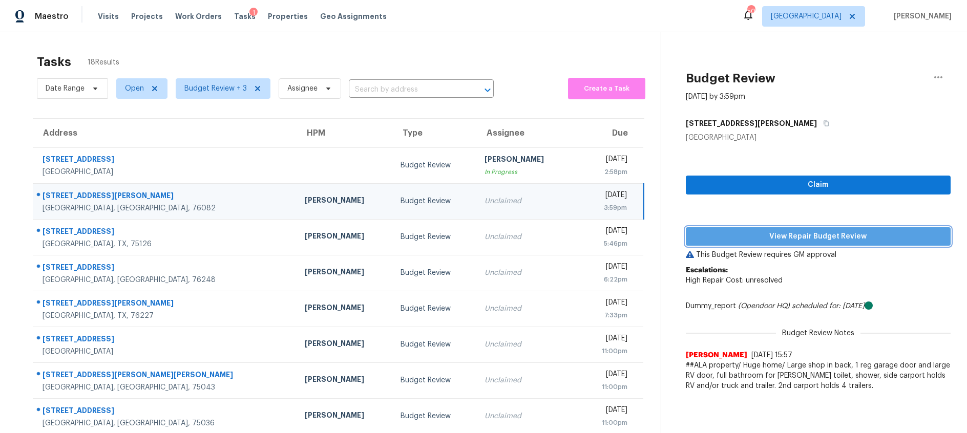
click at [796, 238] on span "View Repair Budget Review" at bounding box center [818, 236] width 248 height 13
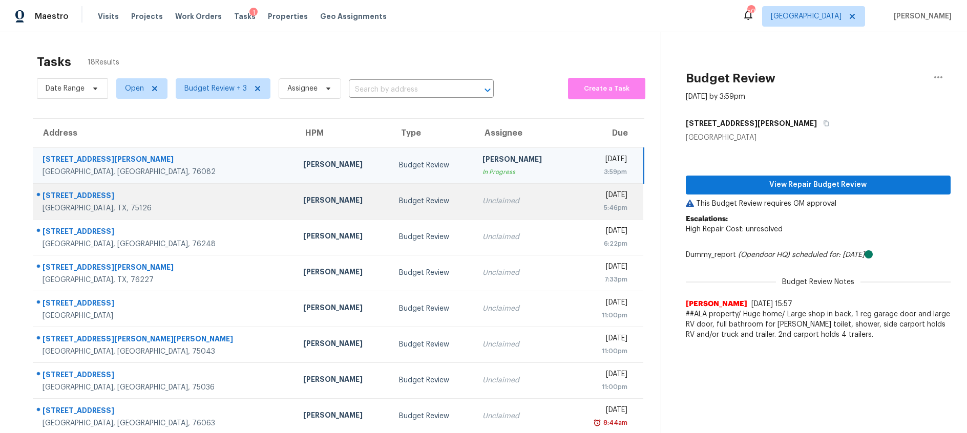
click at [391, 193] on td "Budget Review" at bounding box center [433, 201] width 84 height 36
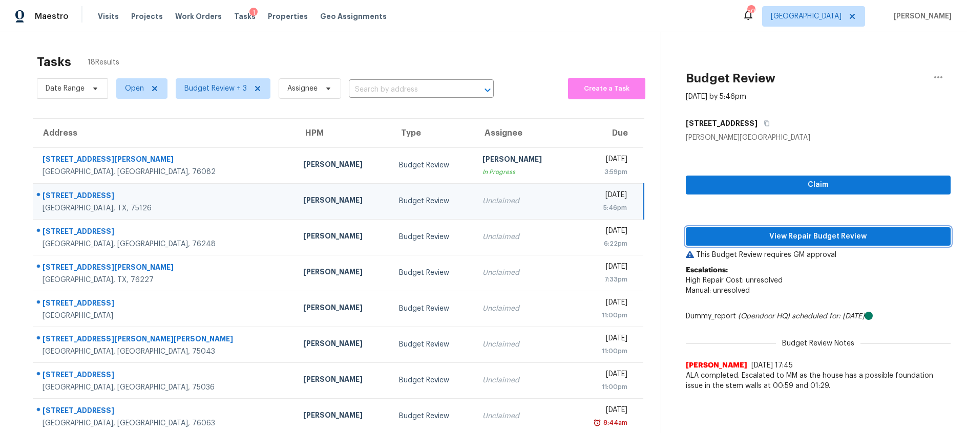
click at [776, 235] on span "View Repair Budget Review" at bounding box center [818, 236] width 248 height 13
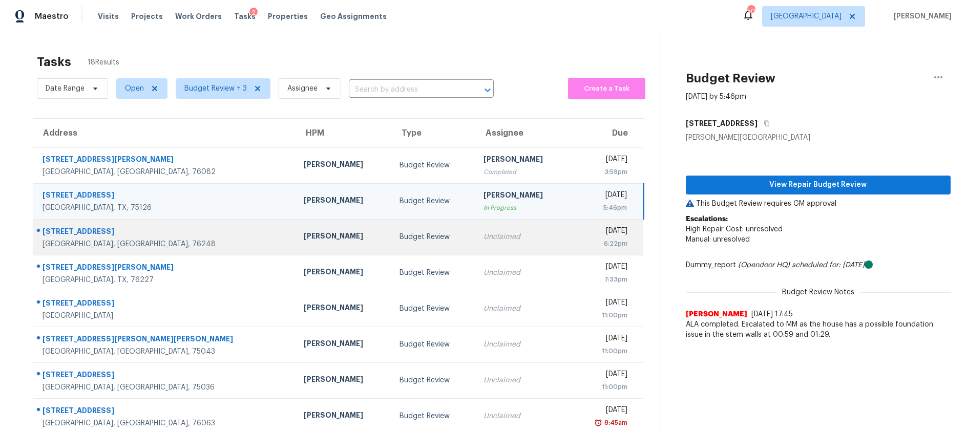
click at [406, 242] on div "Budget Review" at bounding box center [433, 237] width 68 height 10
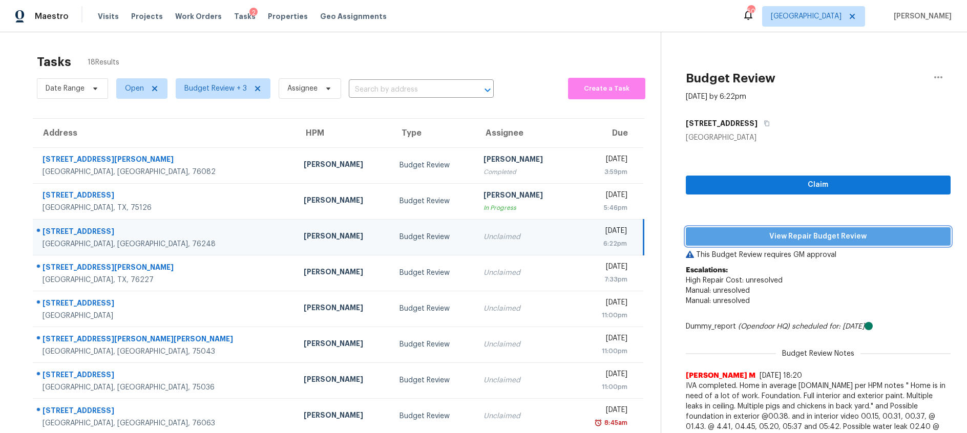
click at [770, 241] on span "View Repair Budget Review" at bounding box center [818, 236] width 248 height 13
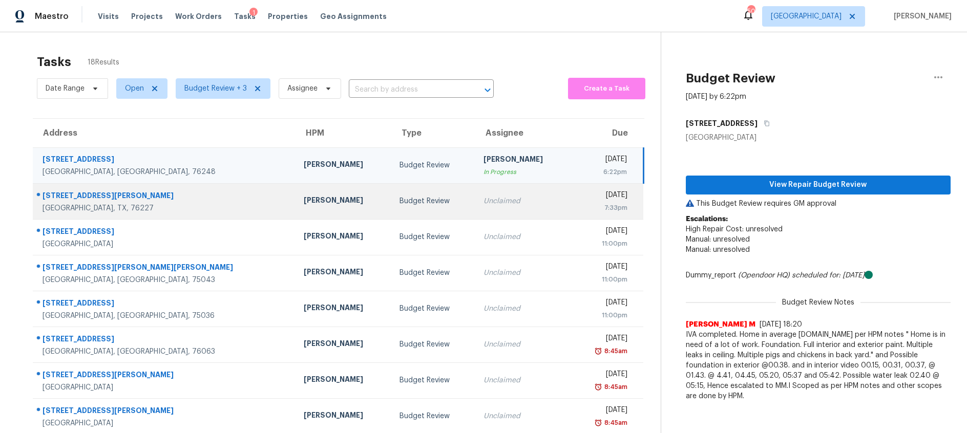
click at [322, 190] on td "Alicia Anices" at bounding box center [343, 201] width 96 height 36
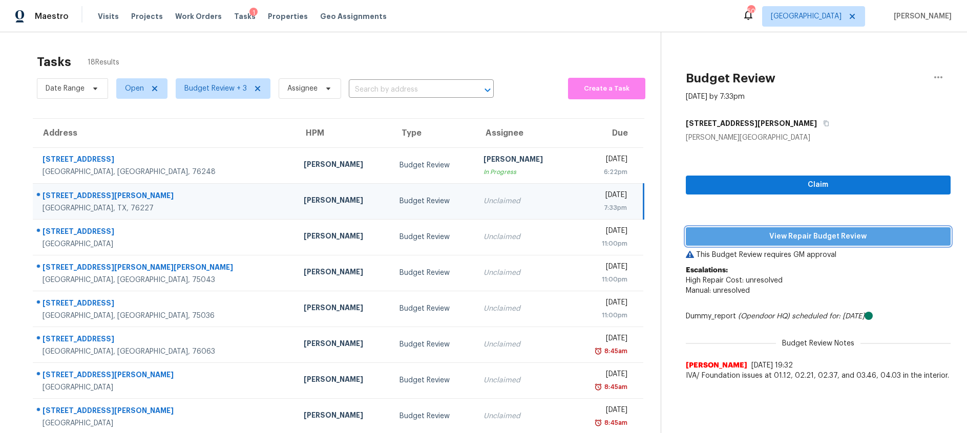
click at [720, 240] on span "View Repair Budget Review" at bounding box center [818, 236] width 248 height 13
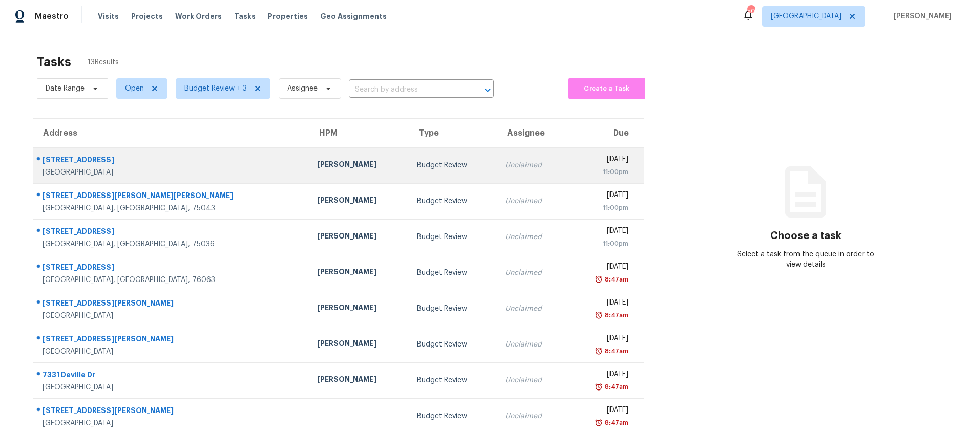
click at [417, 162] on div "Budget Review" at bounding box center [453, 165] width 72 height 10
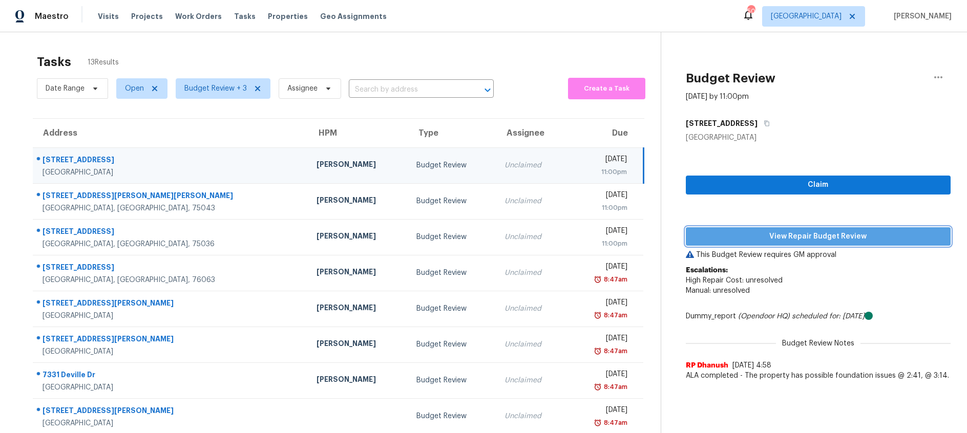
click at [760, 238] on span "View Repair Budget Review" at bounding box center [818, 236] width 248 height 13
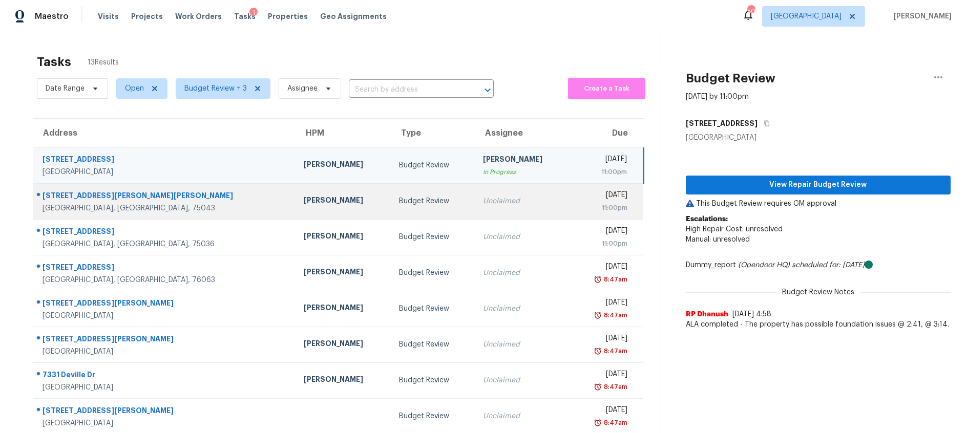
click at [475, 208] on td "Unclaimed" at bounding box center [523, 201] width 96 height 36
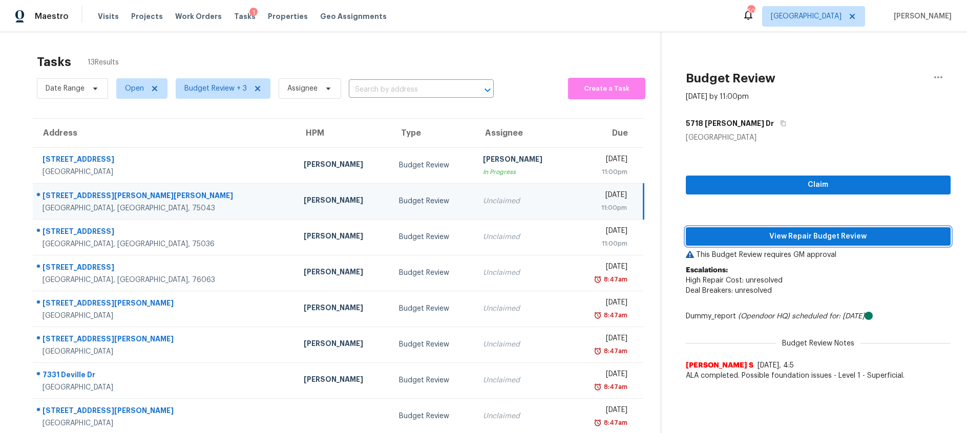
click at [773, 238] on span "View Repair Budget Review" at bounding box center [818, 236] width 248 height 13
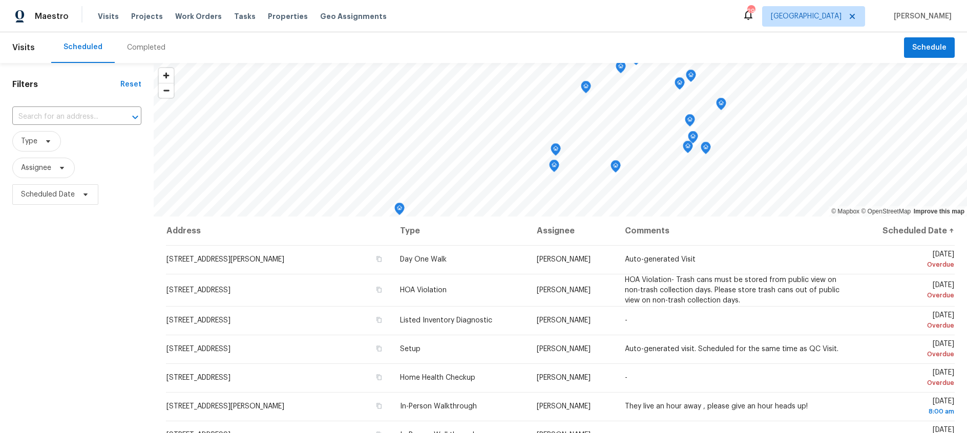
click at [138, 48] on div "Completed" at bounding box center [146, 48] width 38 height 10
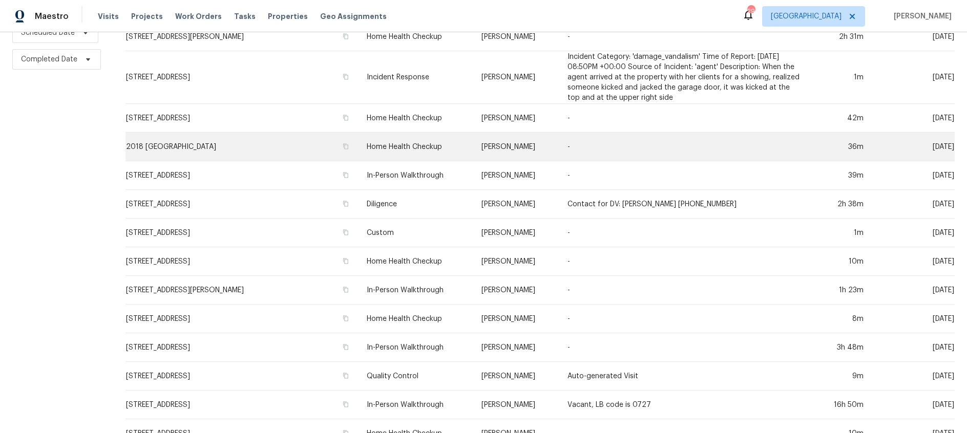
scroll to position [164, 0]
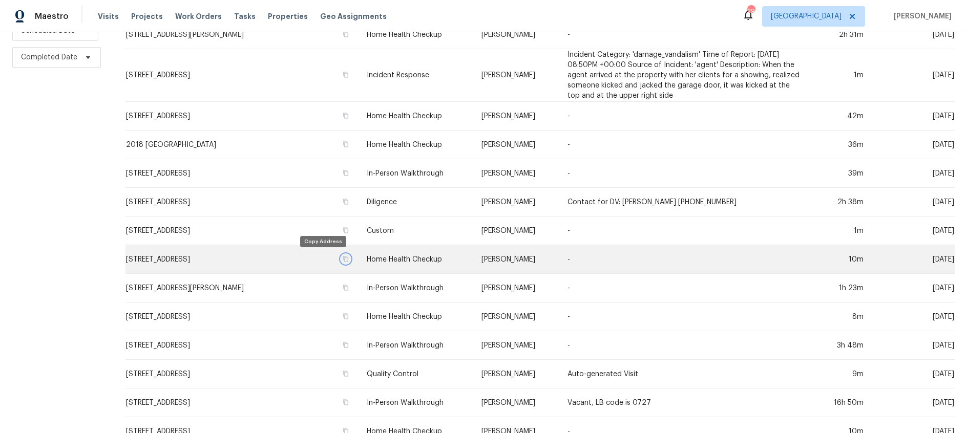
click at [343, 260] on icon "button" at bounding box center [346, 259] width 6 height 6
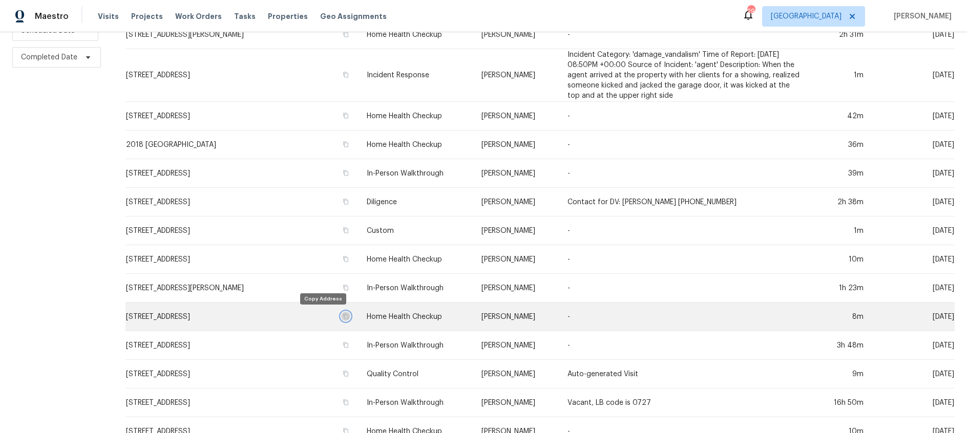
click at [343, 315] on icon "button" at bounding box center [346, 316] width 6 height 6
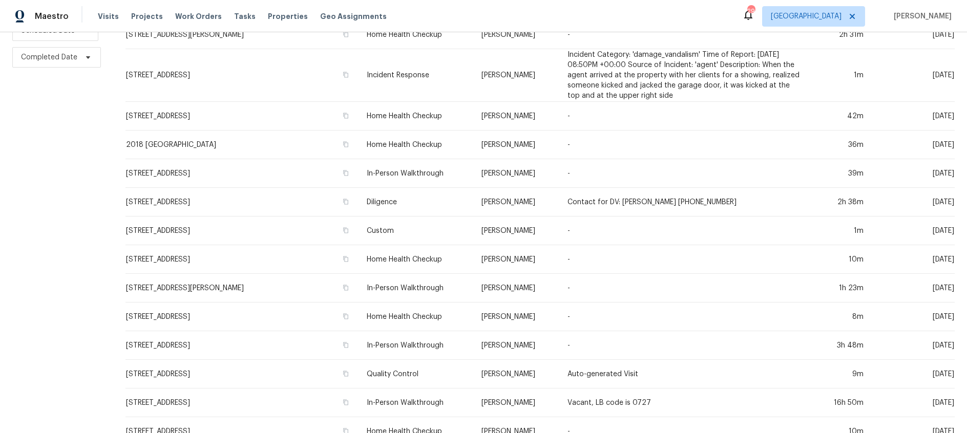
scroll to position [239, 0]
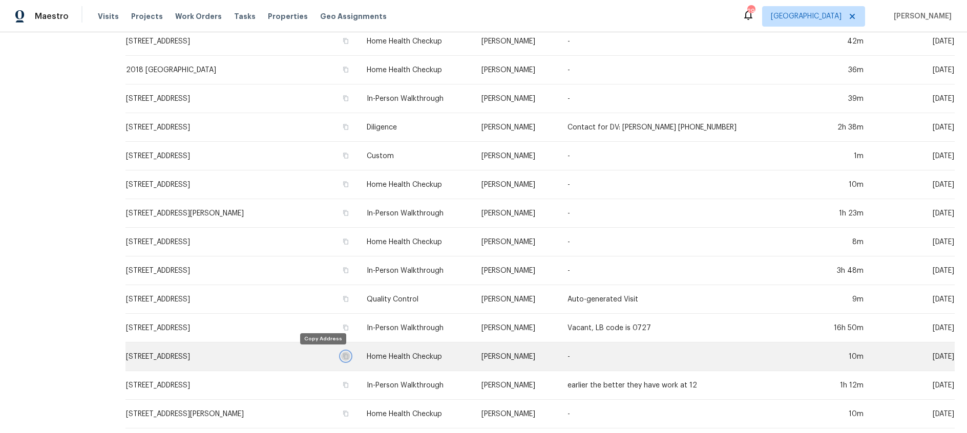
click at [343, 355] on icon "button" at bounding box center [345, 356] width 5 height 6
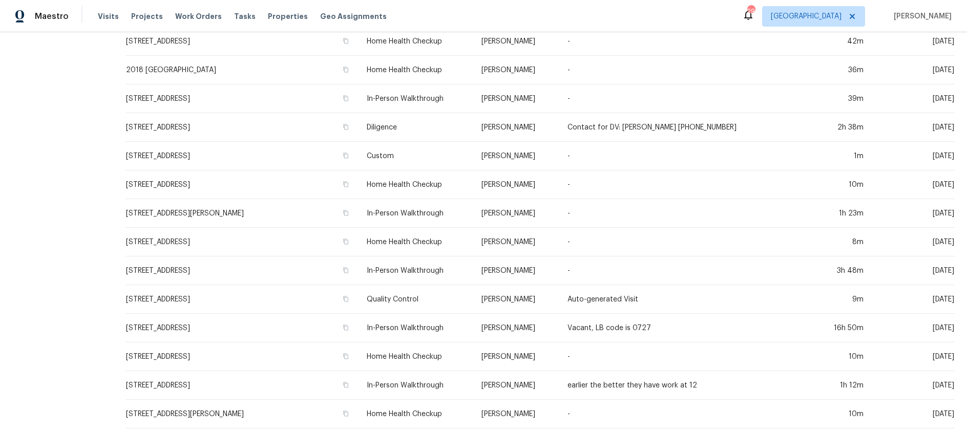
scroll to position [290, 0]
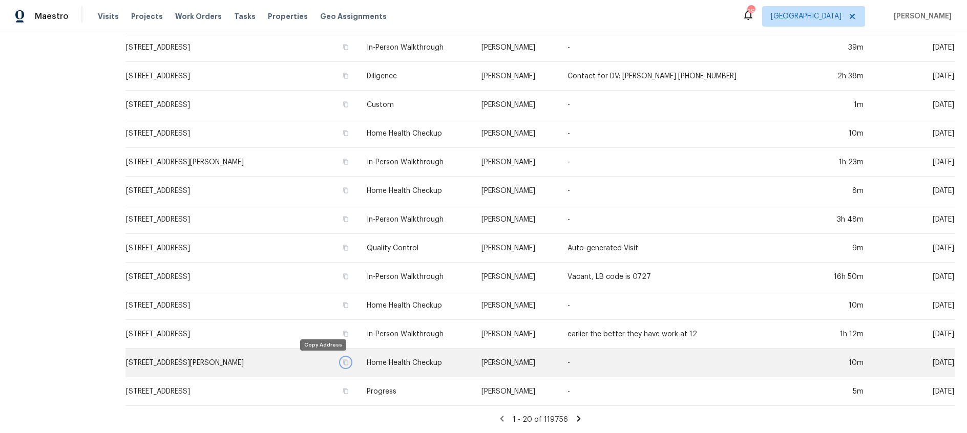
click at [343, 361] on icon "button" at bounding box center [346, 362] width 6 height 6
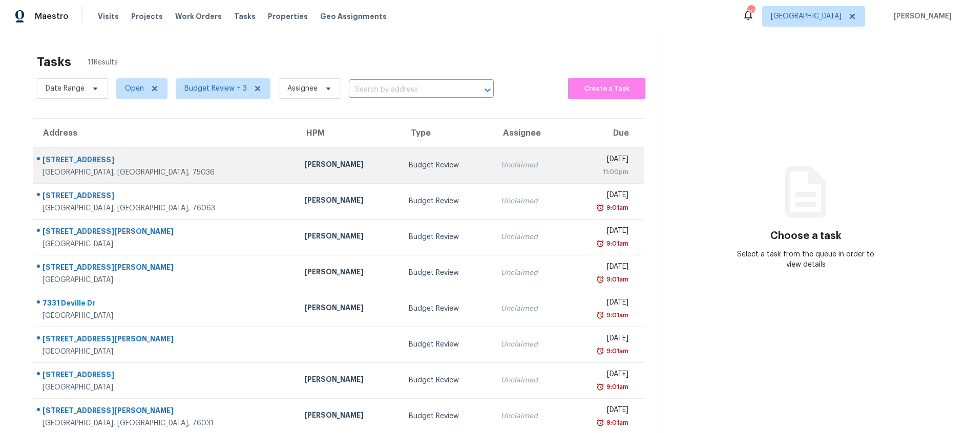
click at [327, 152] on td "[PERSON_NAME]" at bounding box center [348, 165] width 104 height 36
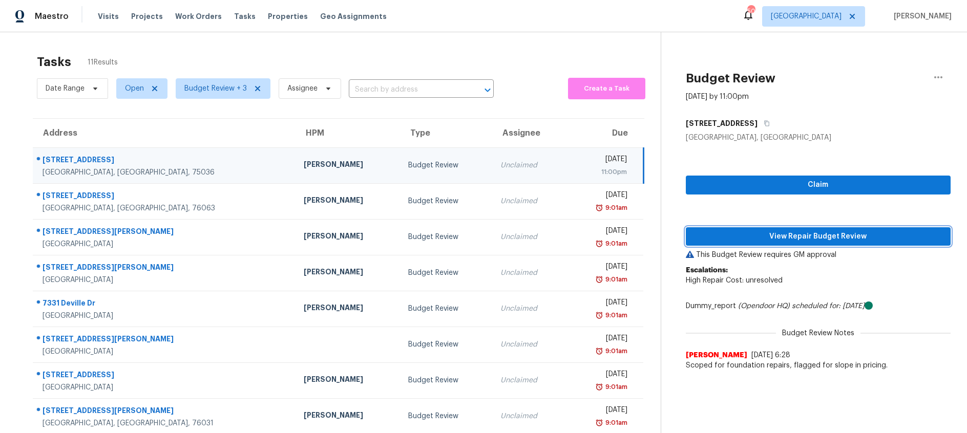
click at [779, 234] on span "View Repair Budget Review" at bounding box center [818, 236] width 248 height 13
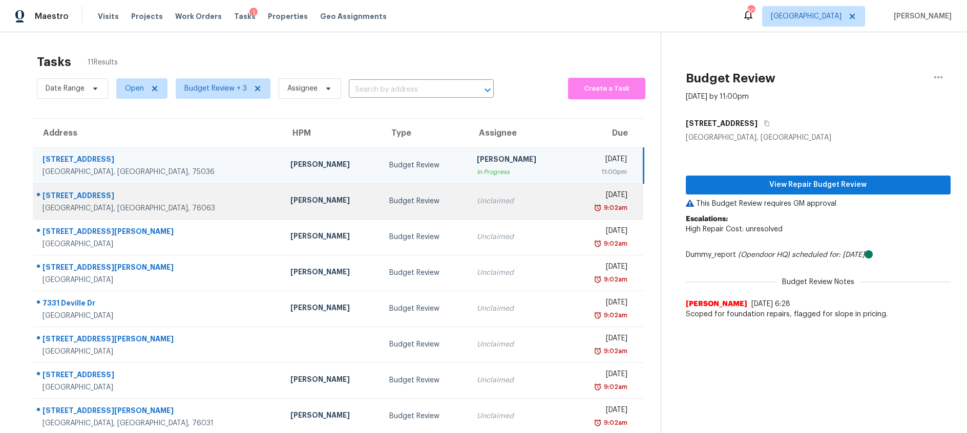
click at [469, 206] on td "Unclaimed" at bounding box center [518, 201] width 99 height 36
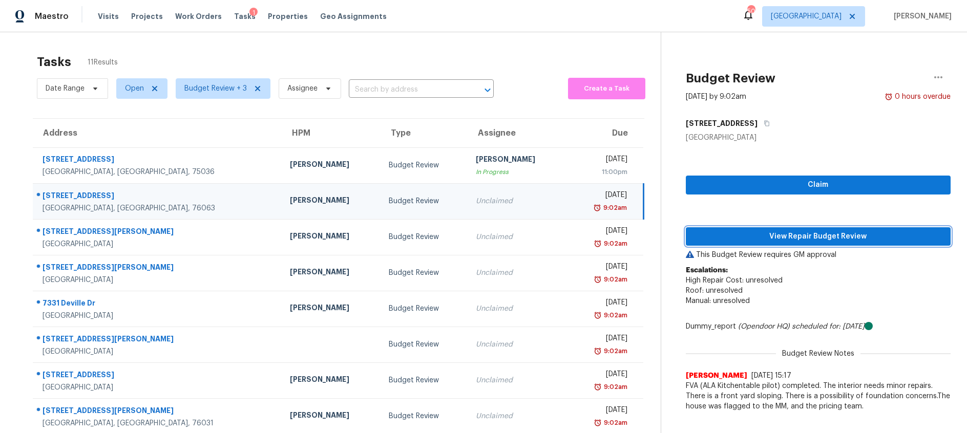
click at [714, 238] on span "View Repair Budget Review" at bounding box center [818, 236] width 248 height 13
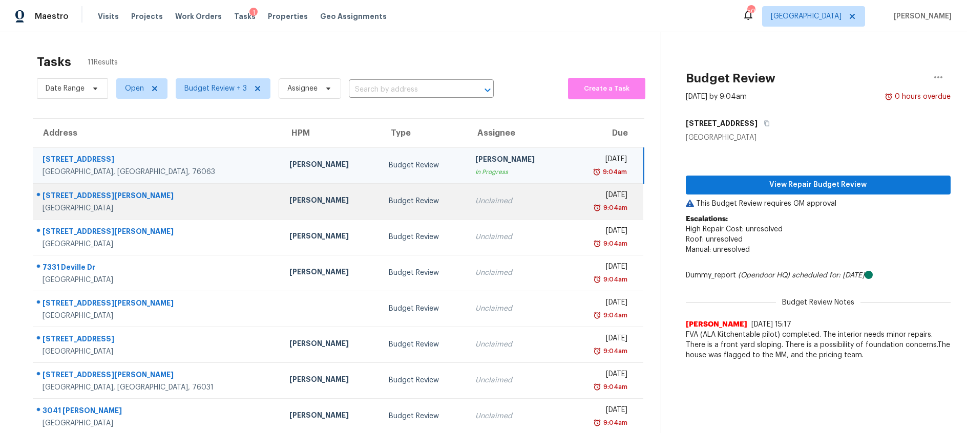
click at [391, 205] on div "Budget Review" at bounding box center [424, 201] width 71 height 10
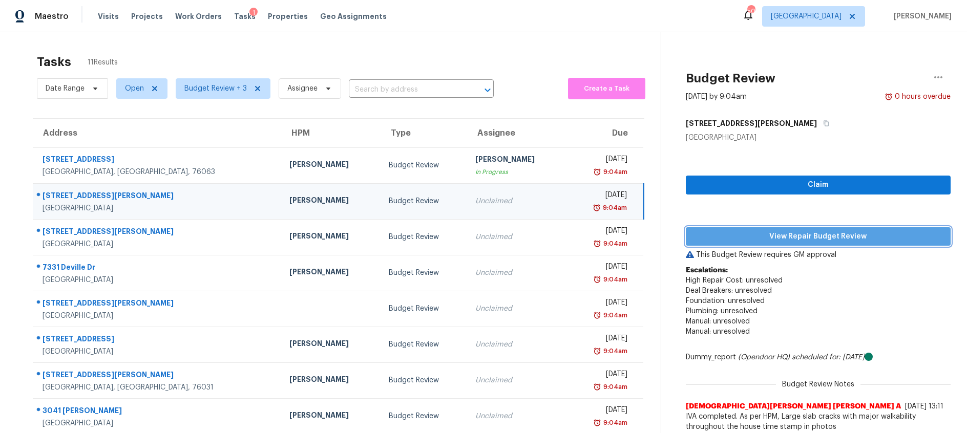
click at [735, 241] on span "View Repair Budget Review" at bounding box center [818, 236] width 248 height 13
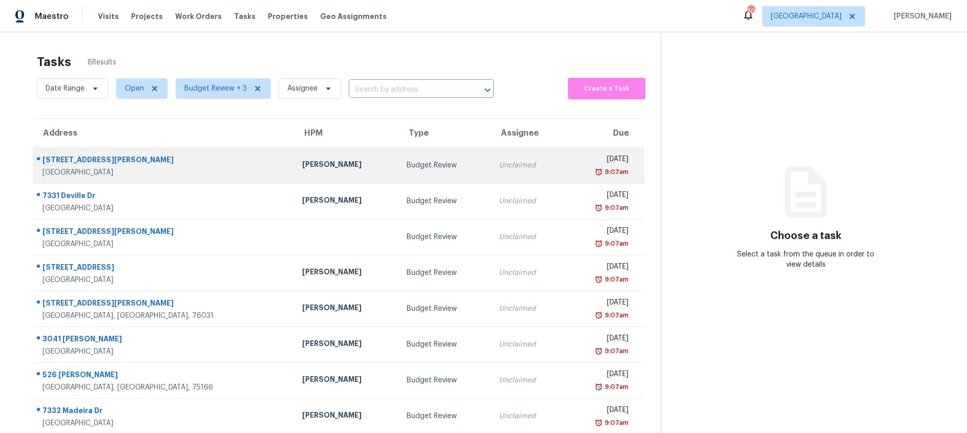
click at [302, 162] on div "[PERSON_NAME]" at bounding box center [346, 165] width 88 height 13
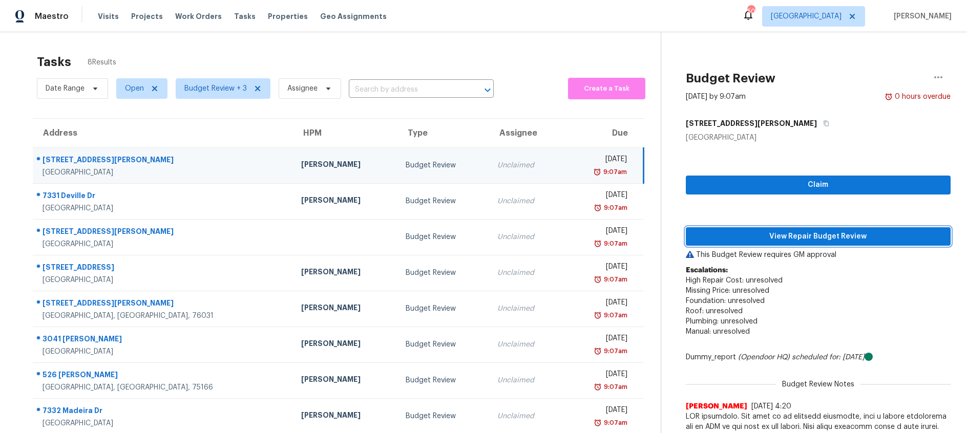
click at [800, 236] on span "View Repair Budget Review" at bounding box center [818, 236] width 248 height 13
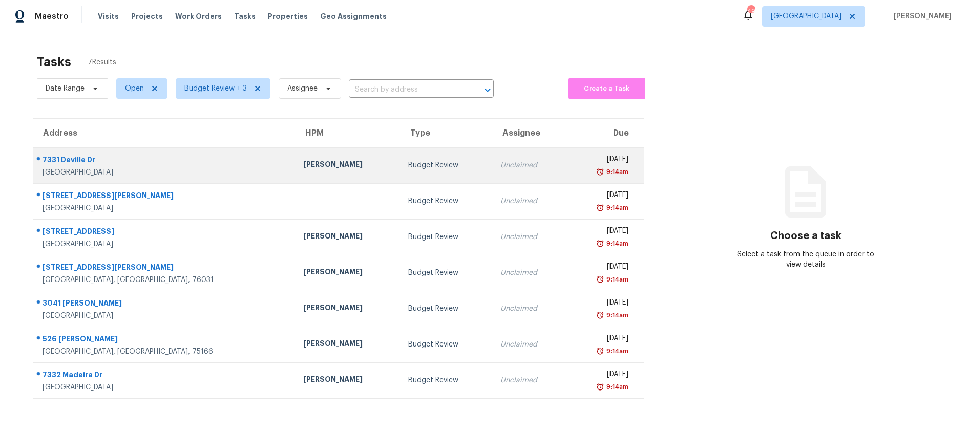
click at [492, 165] on td "Unclaimed" at bounding box center [529, 165] width 74 height 36
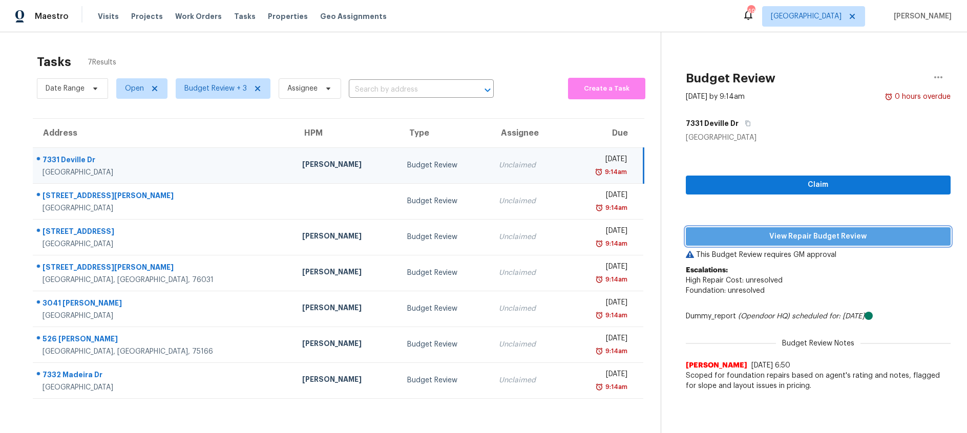
click at [784, 233] on span "View Repair Budget Review" at bounding box center [818, 236] width 248 height 13
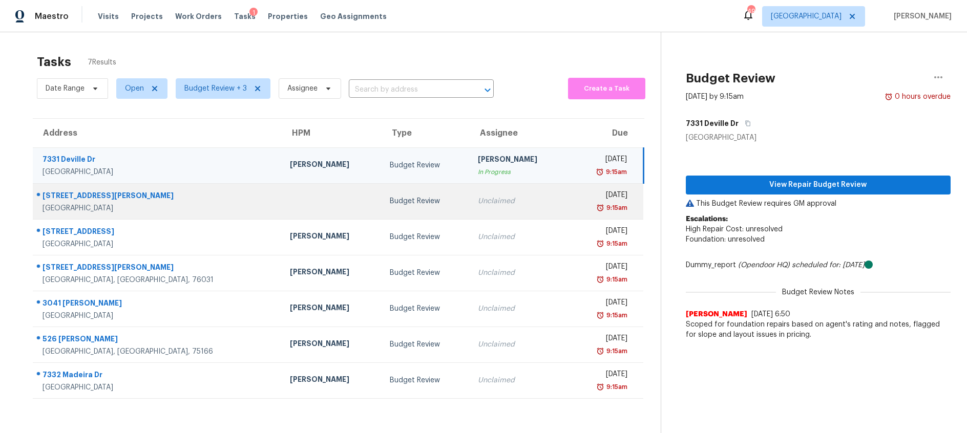
click at [390, 202] on div "Budget Review" at bounding box center [425, 201] width 71 height 10
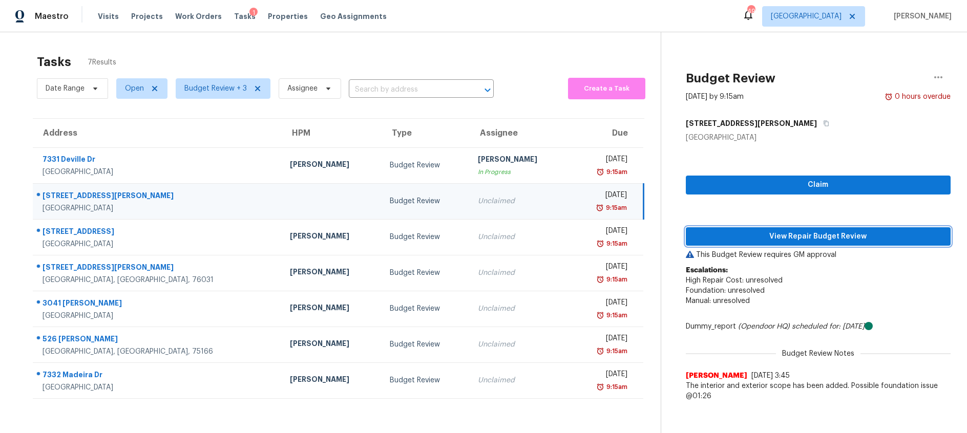
click at [739, 235] on span "View Repair Budget Review" at bounding box center [818, 236] width 248 height 13
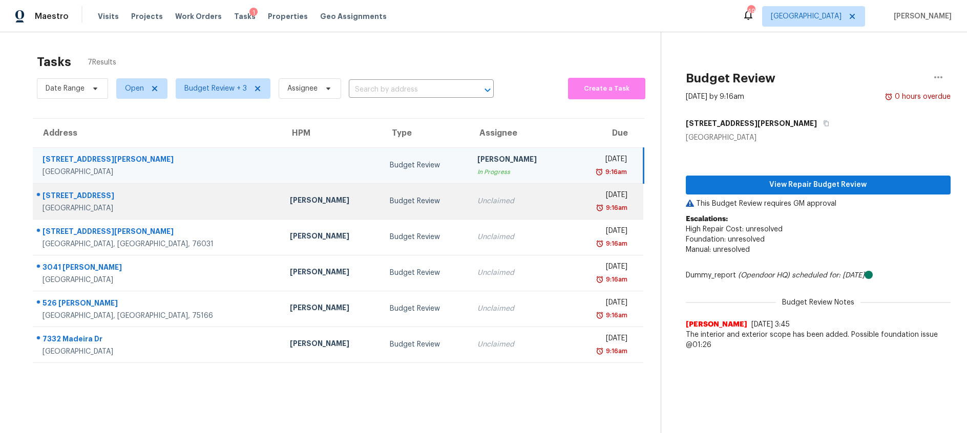
click at [418, 209] on td "Budget Review" at bounding box center [425, 201] width 88 height 36
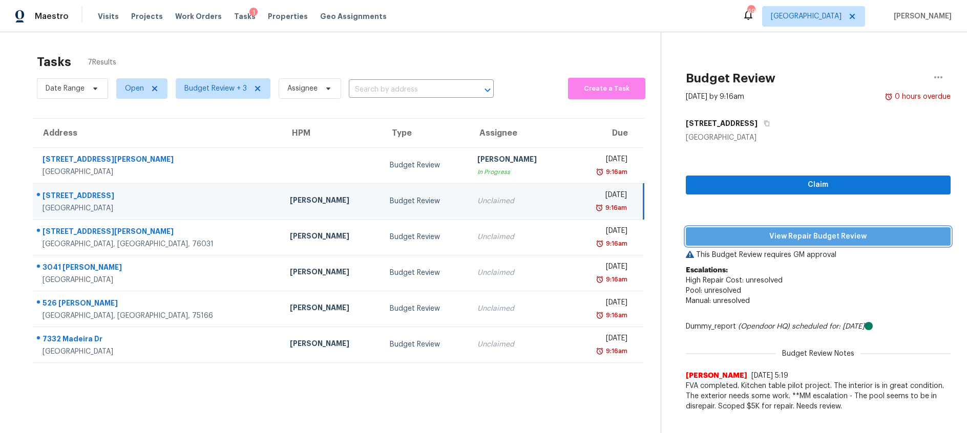
click at [817, 235] on span "View Repair Budget Review" at bounding box center [818, 236] width 248 height 13
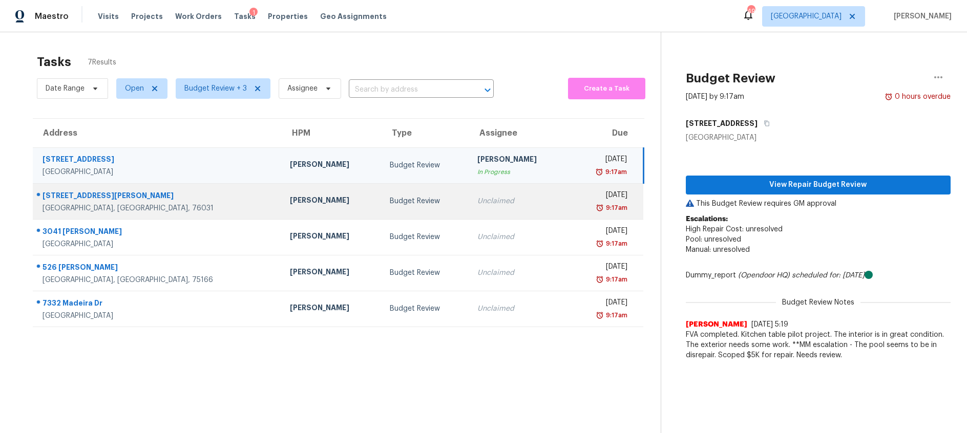
click at [390, 201] on div "Budget Review" at bounding box center [425, 201] width 71 height 10
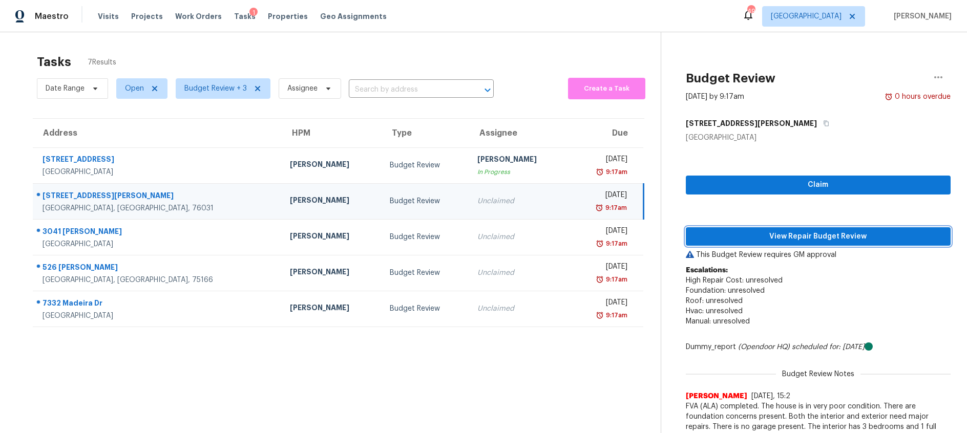
click at [740, 238] on span "View Repair Budget Review" at bounding box center [818, 236] width 248 height 13
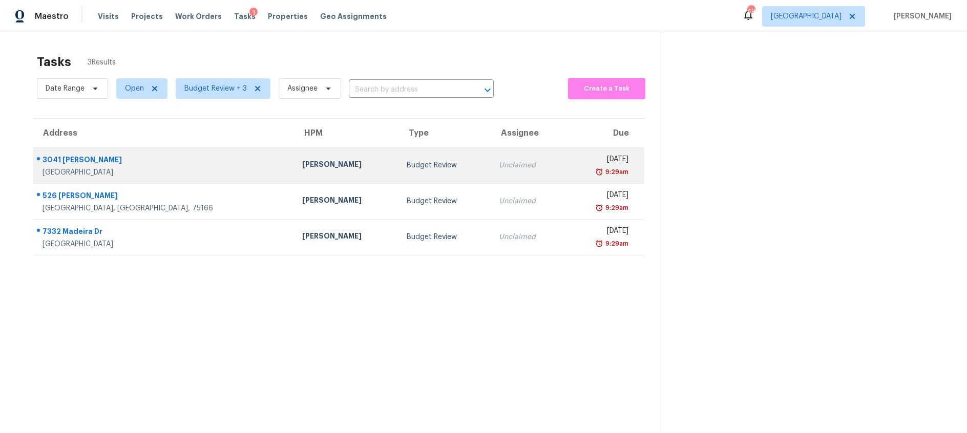
click at [407, 168] on div "Budget Review" at bounding box center [445, 165] width 76 height 10
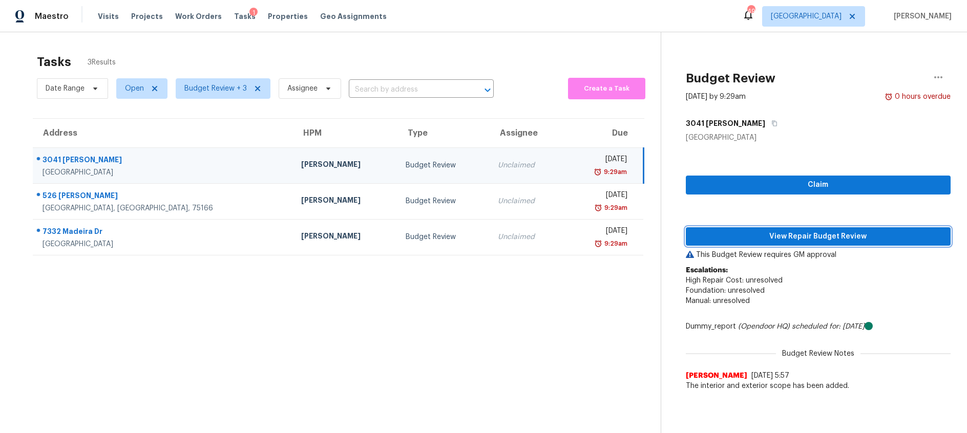
click at [735, 239] on span "View Repair Budget Review" at bounding box center [818, 236] width 248 height 13
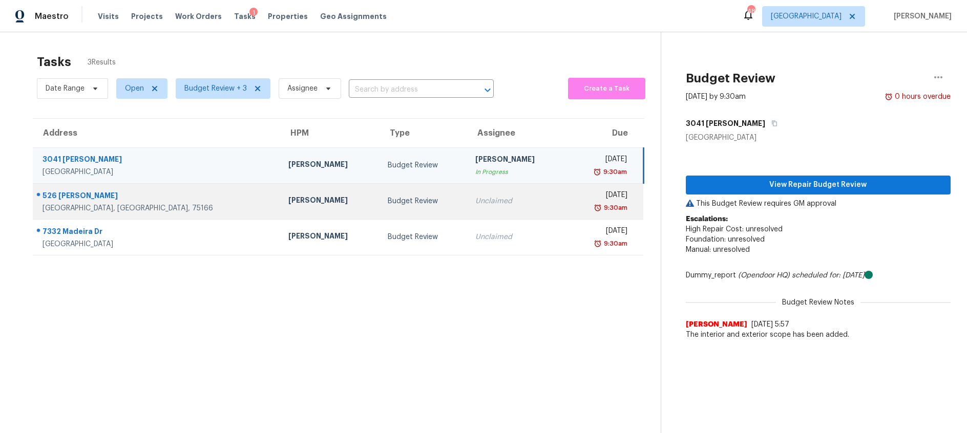
click at [395, 205] on div "Budget Review" at bounding box center [423, 201] width 71 height 10
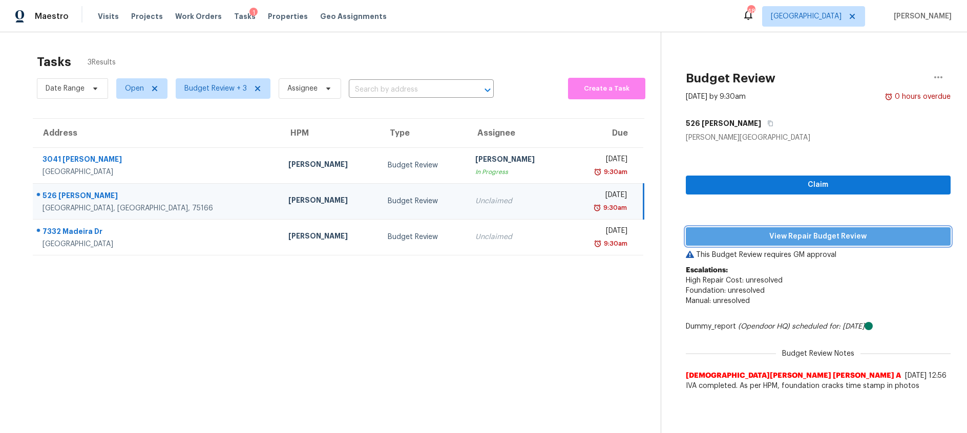
click at [740, 239] on span "View Repair Budget Review" at bounding box center [818, 236] width 248 height 13
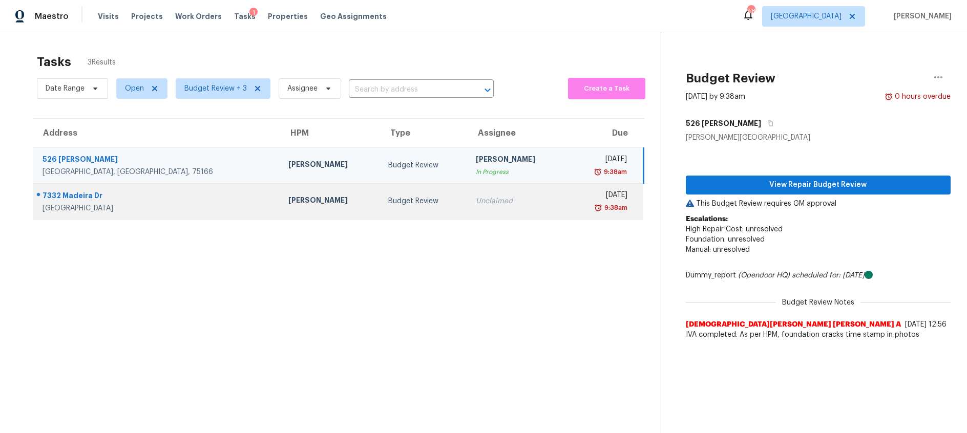
click at [388, 202] on div "Budget Review" at bounding box center [423, 201] width 71 height 10
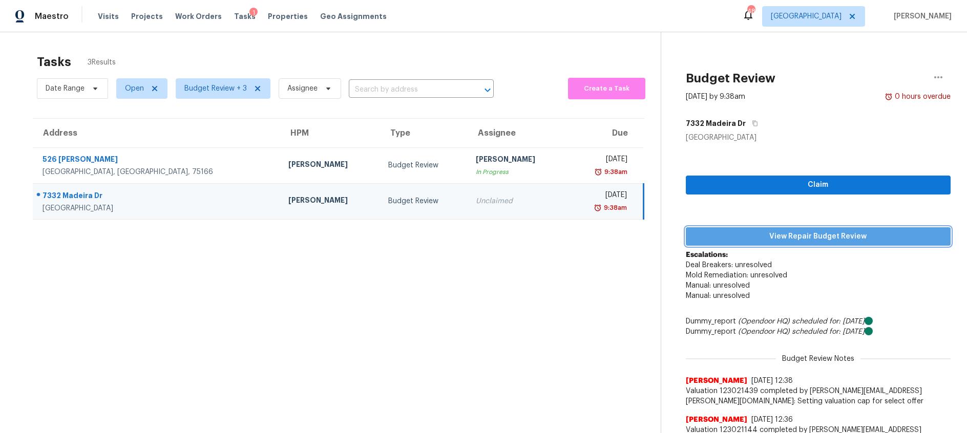
click at [744, 237] on span "View Repair Budget Review" at bounding box center [818, 236] width 248 height 13
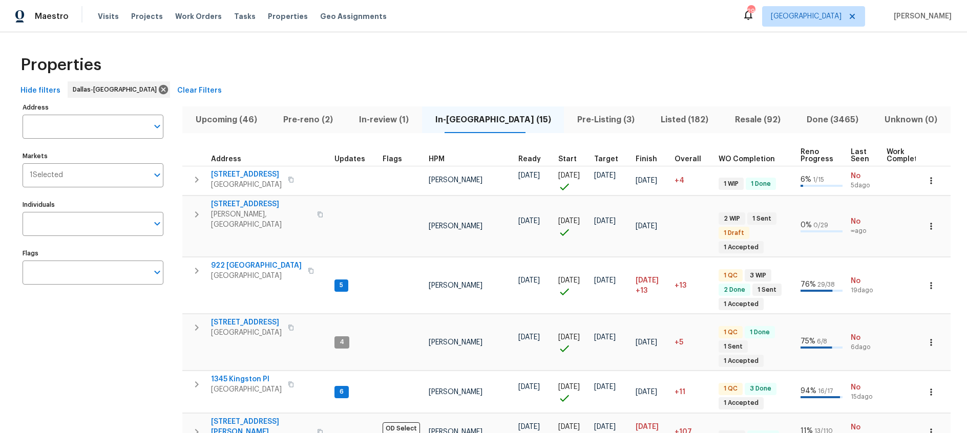
click at [318, 120] on span "Pre-reno (2)" at bounding box center [307, 120] width 63 height 14
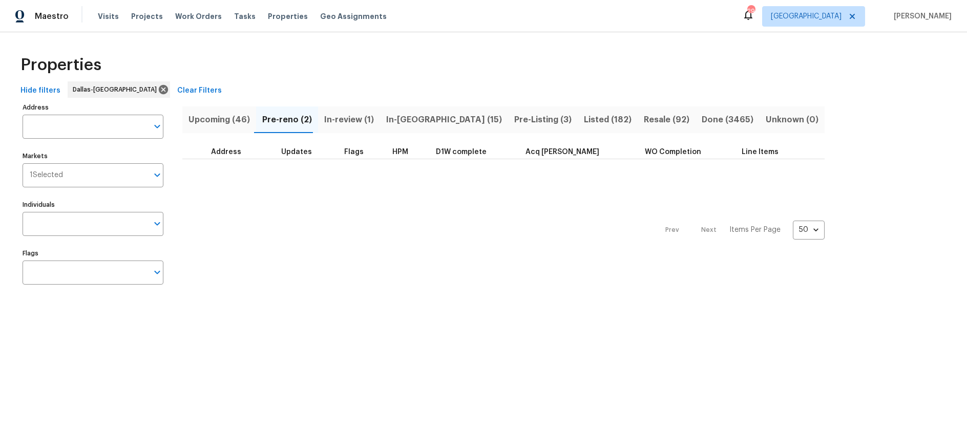
click at [403, 120] on span "In-reno (15)" at bounding box center [444, 120] width 116 height 14
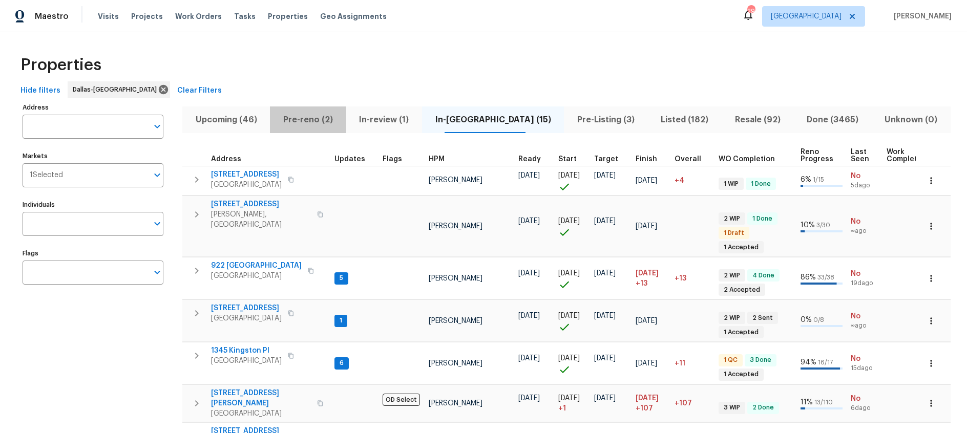
click at [316, 120] on span "Pre-reno (2)" at bounding box center [307, 120] width 63 height 14
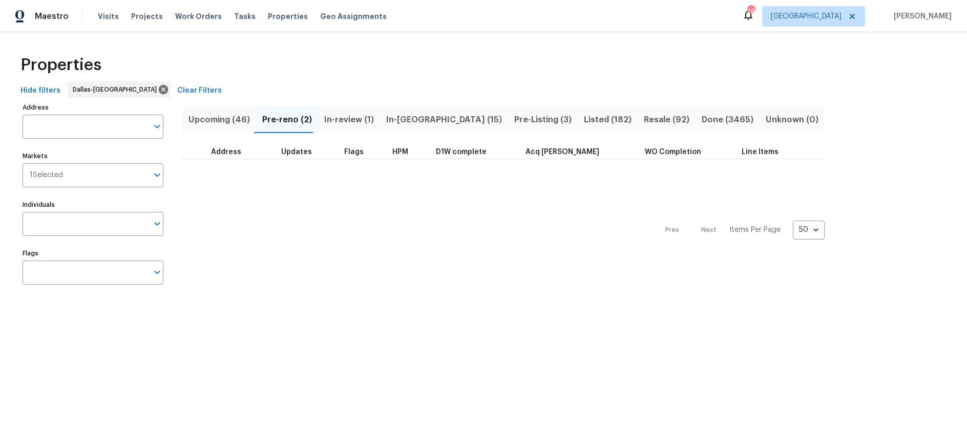
click at [220, 114] on span "Upcoming (46)" at bounding box center [218, 120] width 61 height 14
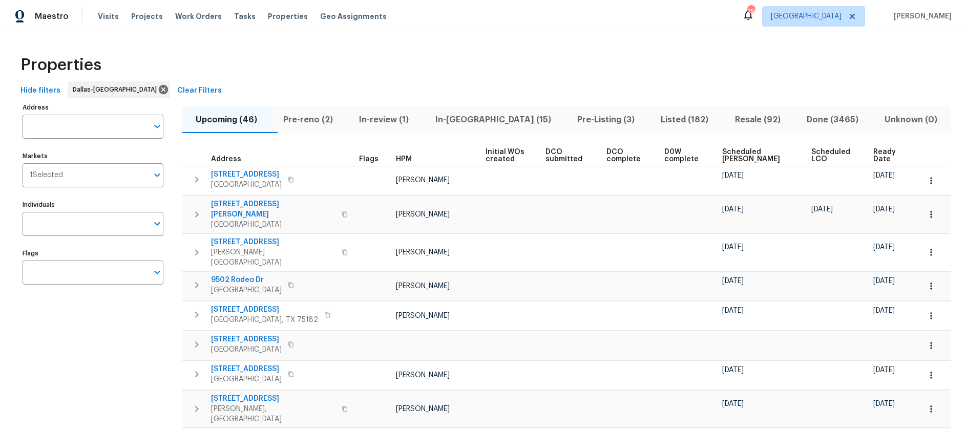
click at [874, 158] on span "Ready Date" at bounding box center [887, 155] width 29 height 14
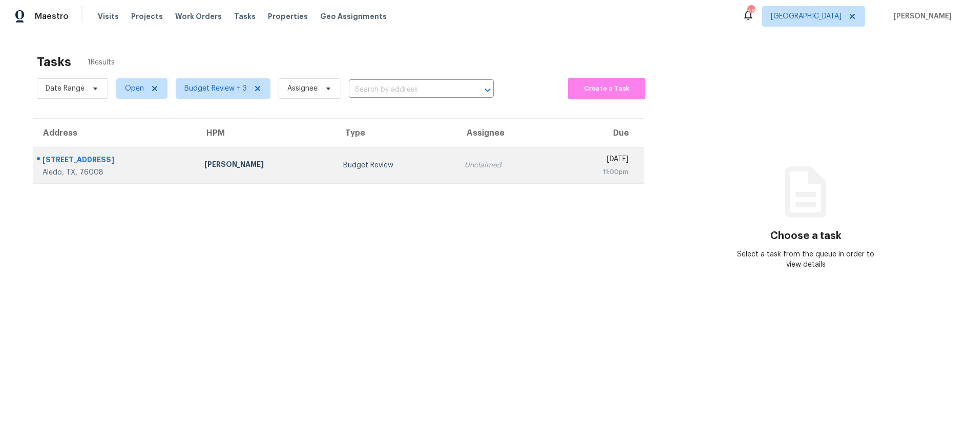
click at [285, 162] on td "Jason Fletcher" at bounding box center [265, 165] width 138 height 36
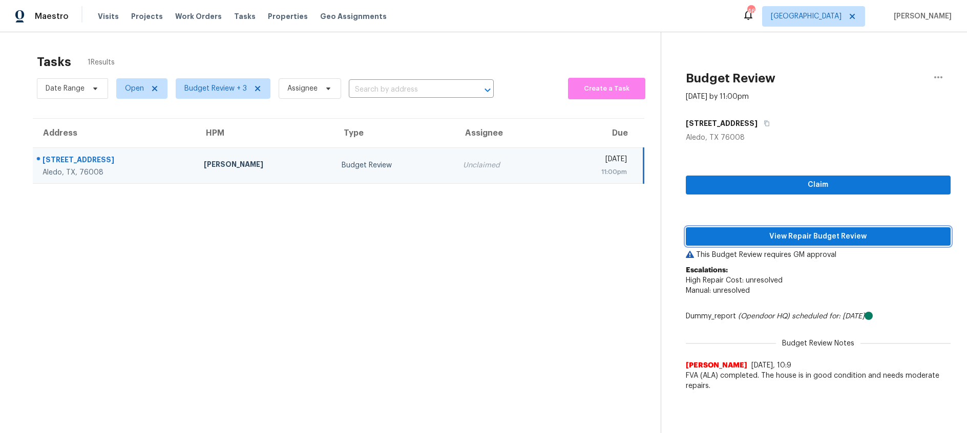
click at [838, 235] on span "View Repair Budget Review" at bounding box center [818, 236] width 248 height 13
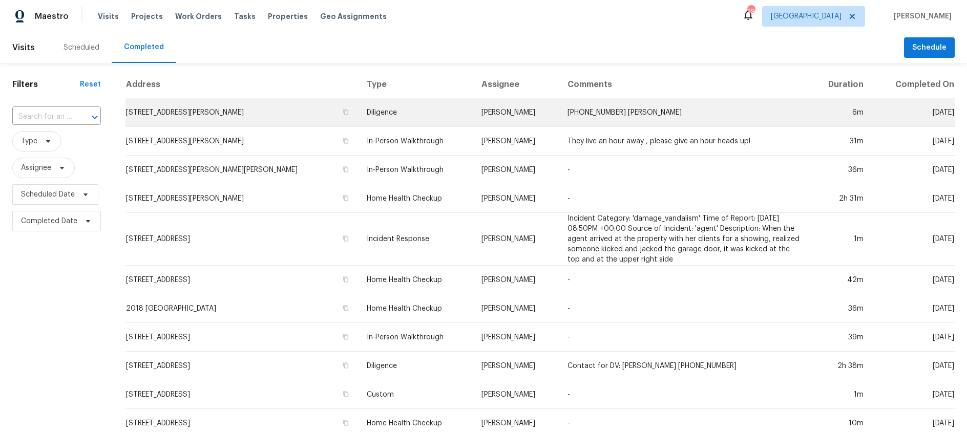
click at [358, 112] on td "Diligence" at bounding box center [415, 112] width 115 height 29
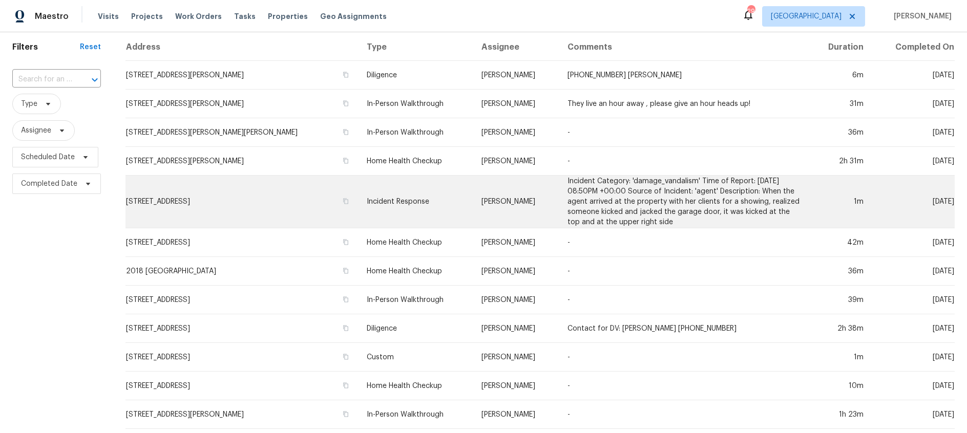
scroll to position [54, 0]
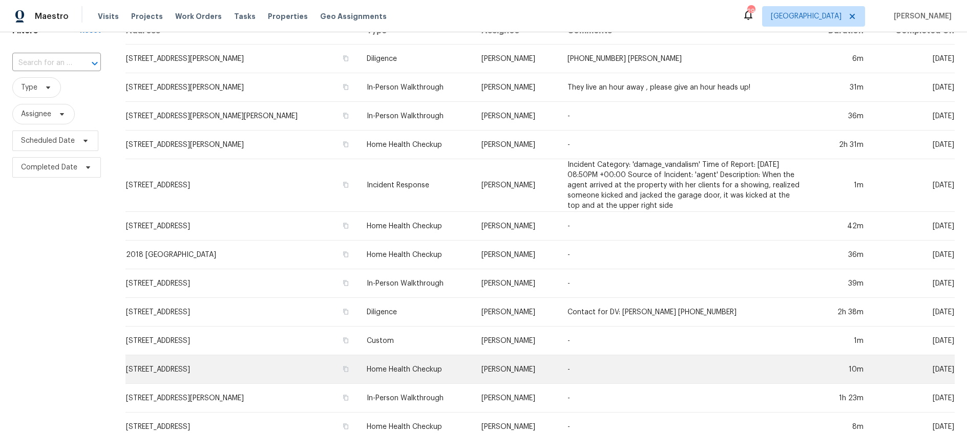
click at [391, 371] on td "Home Health Checkup" at bounding box center [415, 369] width 115 height 29
click at [343, 370] on icon "button" at bounding box center [345, 369] width 5 height 6
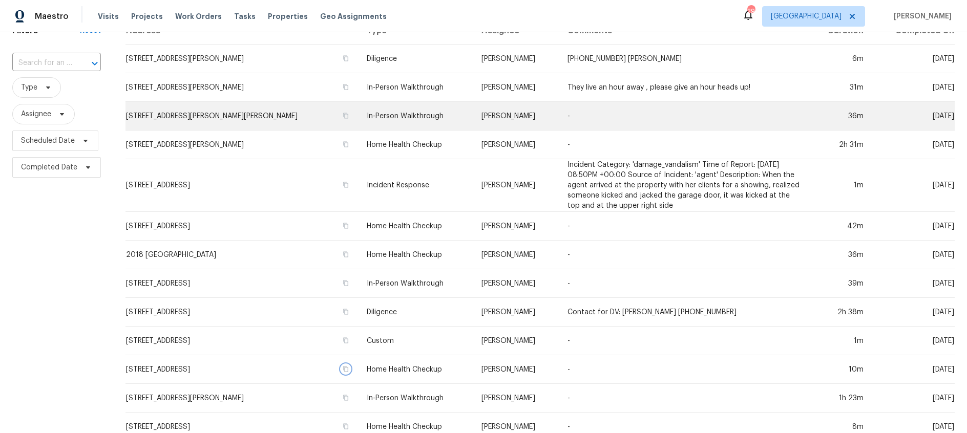
scroll to position [0, 0]
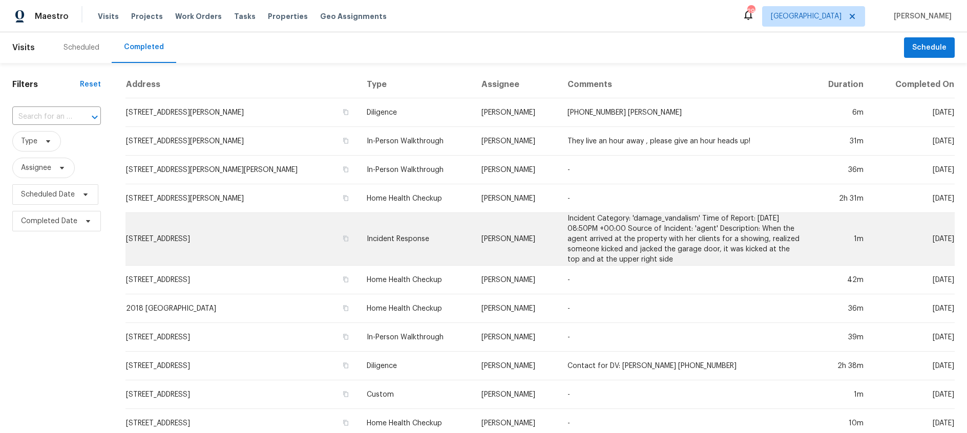
click at [368, 240] on td "Incident Response" at bounding box center [415, 239] width 115 height 53
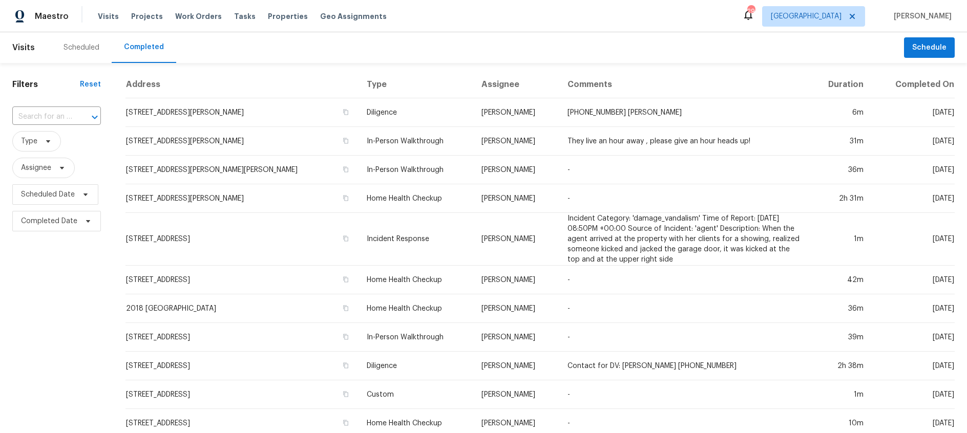
click at [82, 51] on div "Scheduled" at bounding box center [81, 48] width 36 height 10
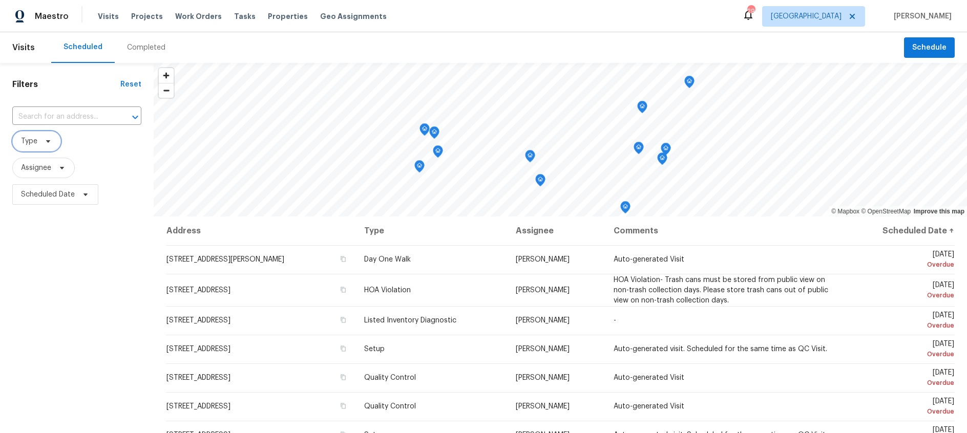
click at [48, 138] on icon at bounding box center [48, 141] width 8 height 8
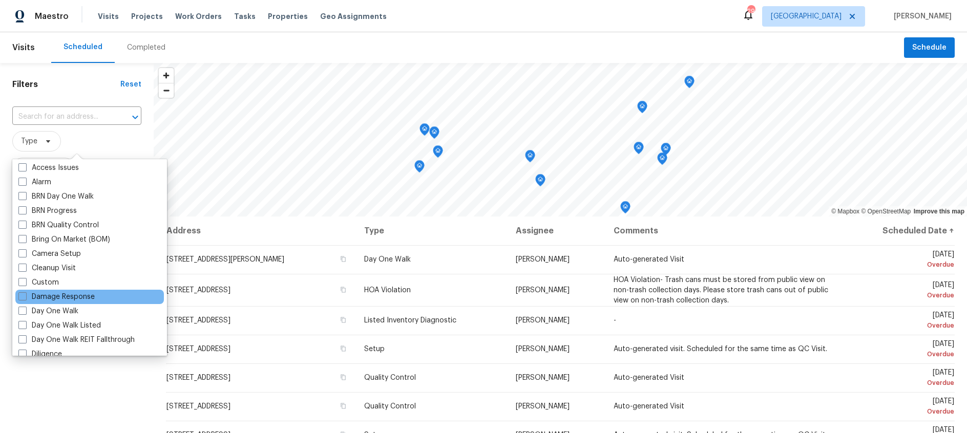
scroll to position [50, 0]
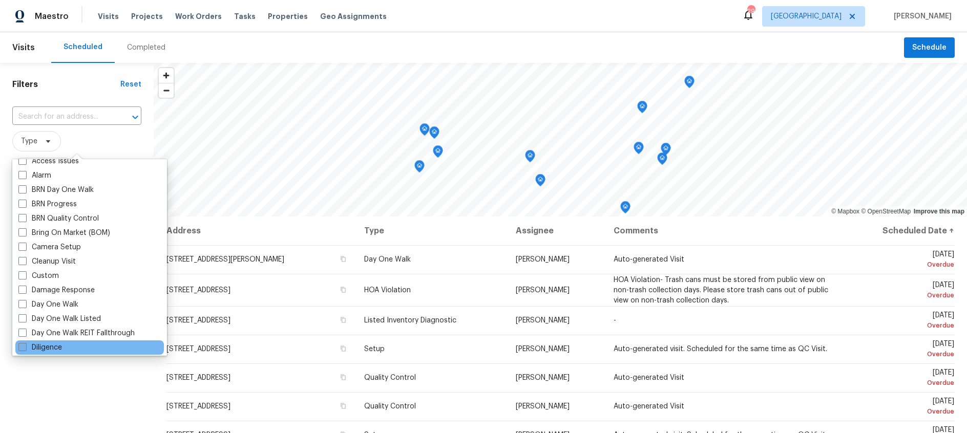
click at [20, 348] on span at bounding box center [22, 347] width 8 height 8
click at [20, 348] on input "Diligence" at bounding box center [21, 346] width 7 height 7
checkbox input "true"
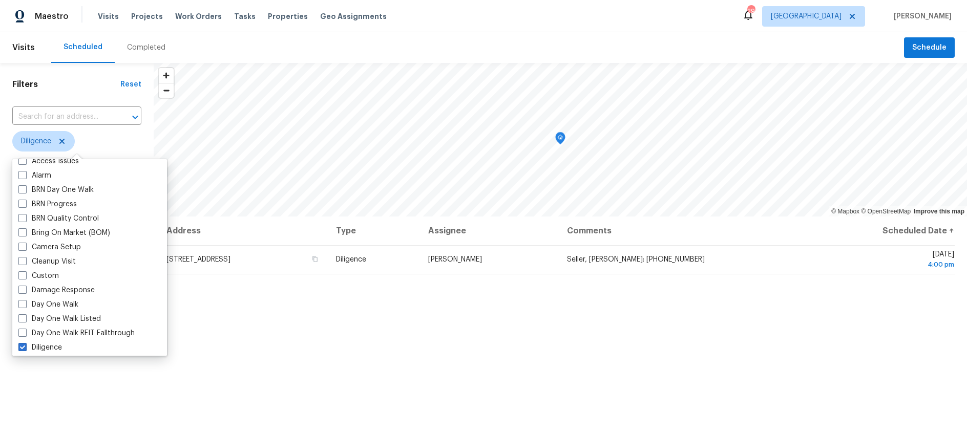
click at [57, 401] on div "Filters Reset ​ Diligence Assignee Scheduled Date" at bounding box center [77, 313] width 154 height 500
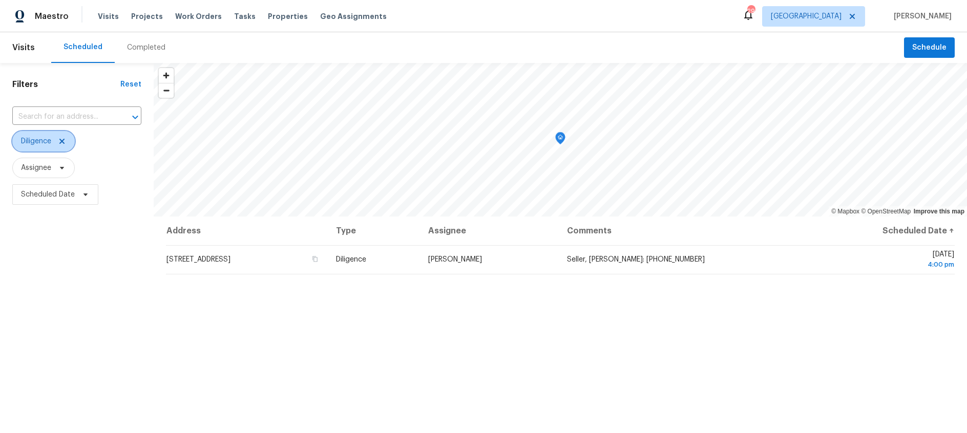
click at [62, 140] on icon at bounding box center [61, 141] width 5 height 5
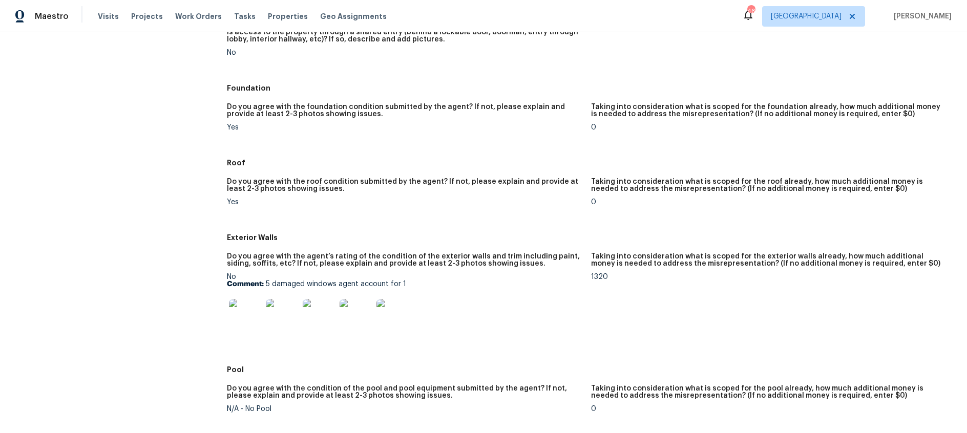
scroll to position [228, 0]
click at [250, 308] on img at bounding box center [245, 315] width 33 height 33
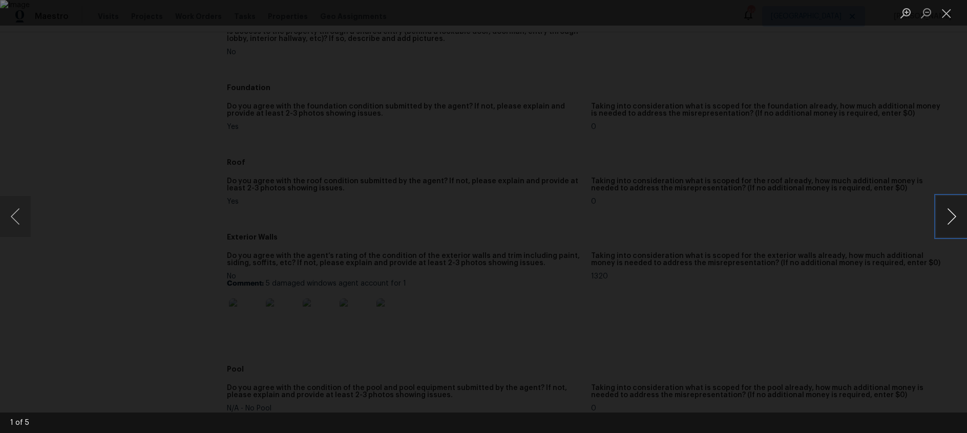
click at [954, 216] on button "Next image" at bounding box center [951, 216] width 31 height 41
click at [948, 5] on button "Close lightbox" at bounding box center [946, 13] width 20 height 18
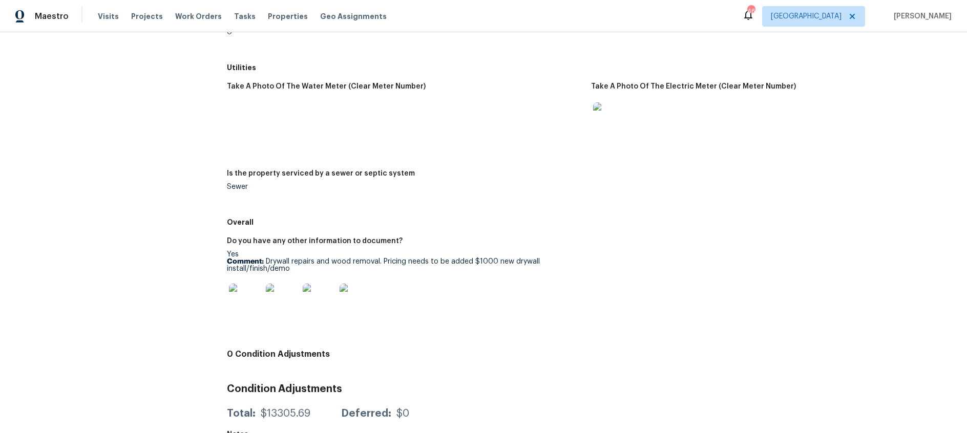
scroll to position [1323, 0]
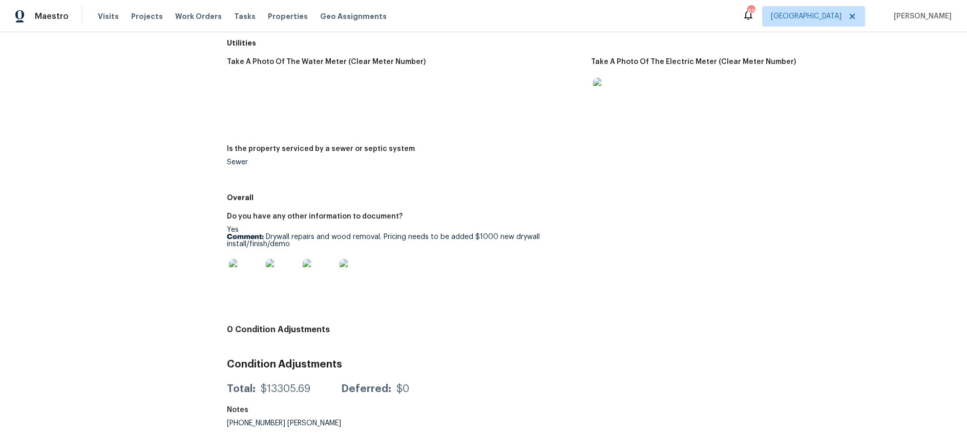
click at [244, 272] on img at bounding box center [245, 275] width 33 height 33
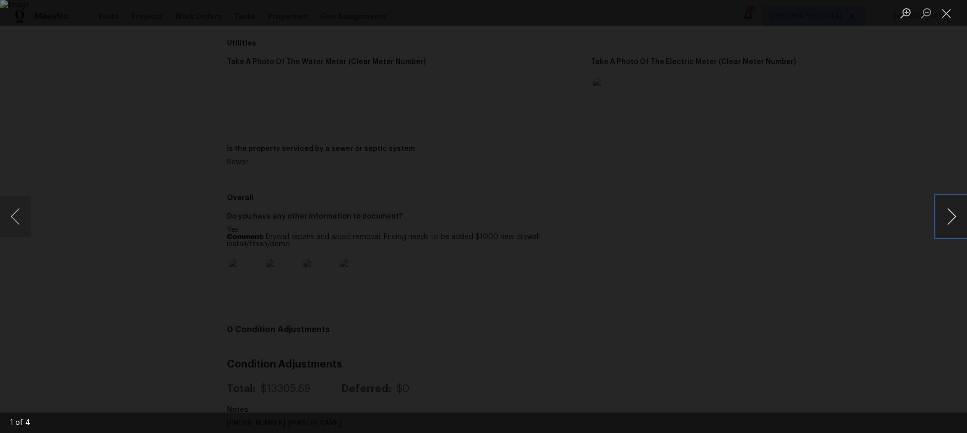
click at [954, 218] on button "Next image" at bounding box center [951, 216] width 31 height 41
drag, startPoint x: 948, startPoint y: 15, endPoint x: 936, endPoint y: 19, distance: 13.1
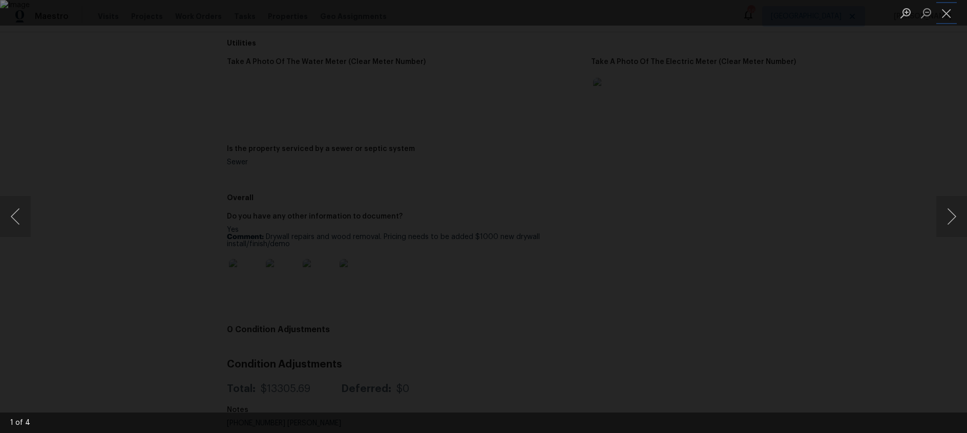
click at [948, 15] on button "Close lightbox" at bounding box center [946, 13] width 20 height 18
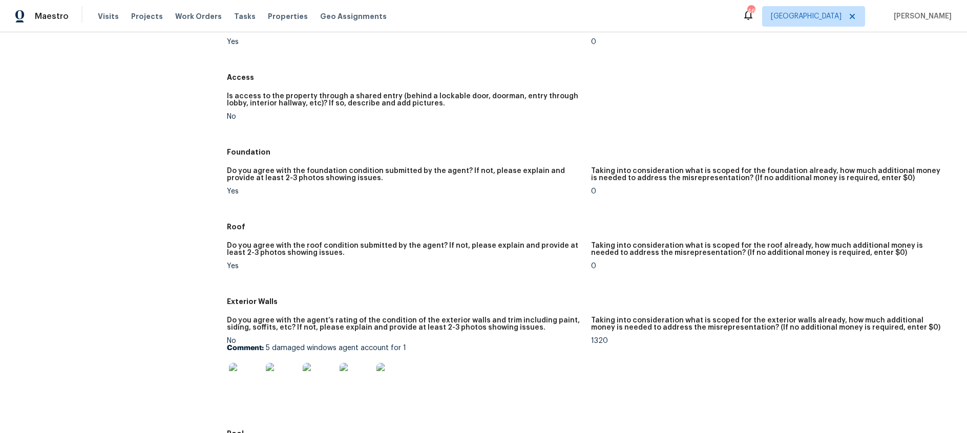
scroll to position [0, 0]
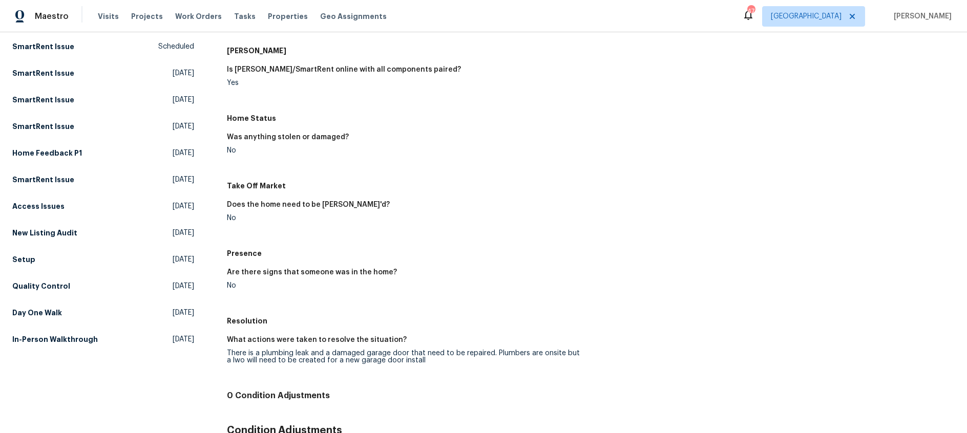
scroll to position [218, 0]
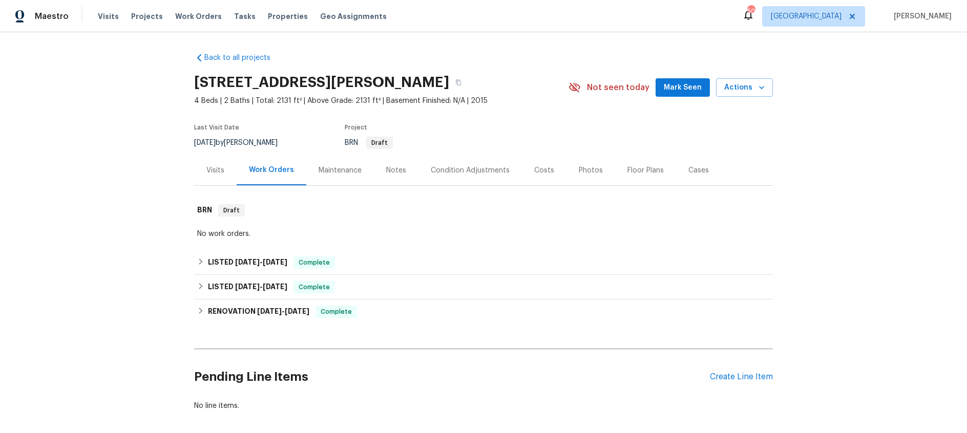
click at [220, 170] on div "Visits" at bounding box center [215, 170] width 18 height 10
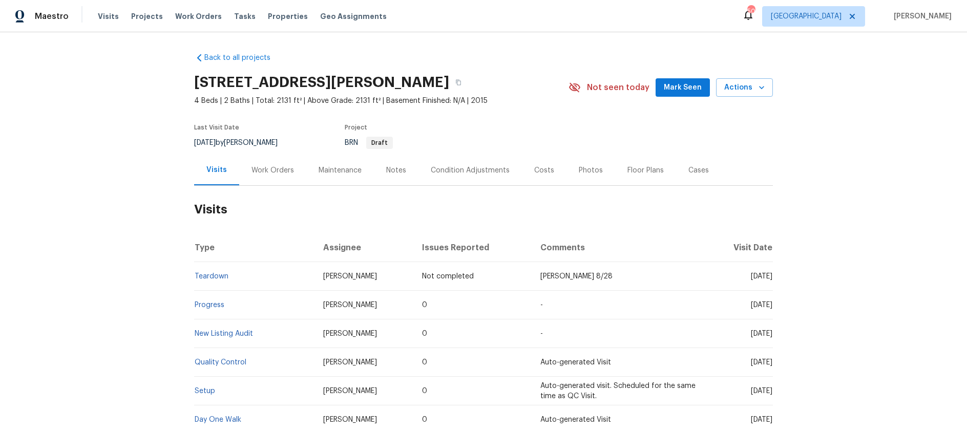
scroll to position [99, 0]
